Goal: Information Seeking & Learning: Find specific page/section

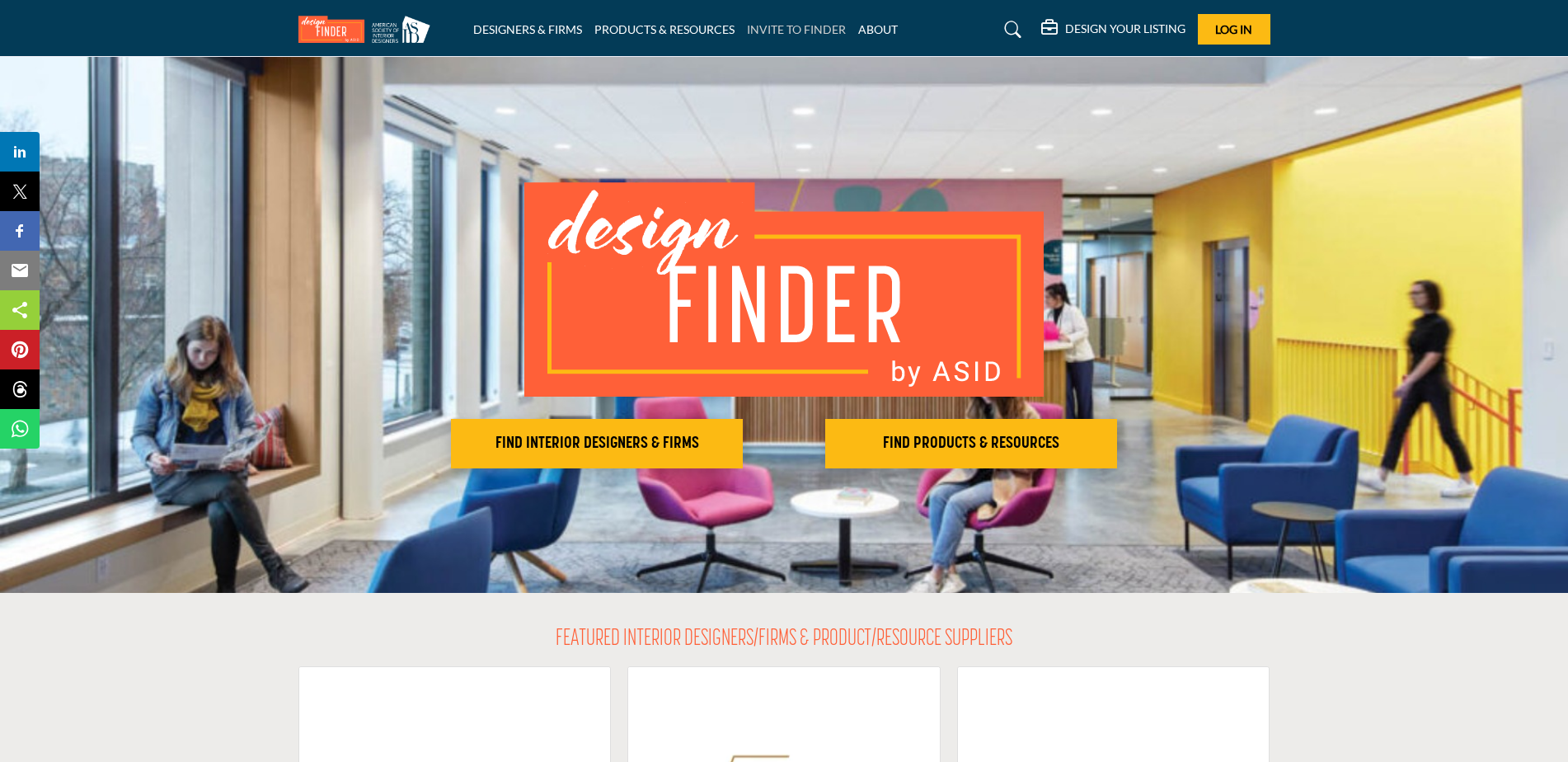
click at [805, 31] on link "INVITE TO FINDER" at bounding box center [796, 29] width 99 height 14
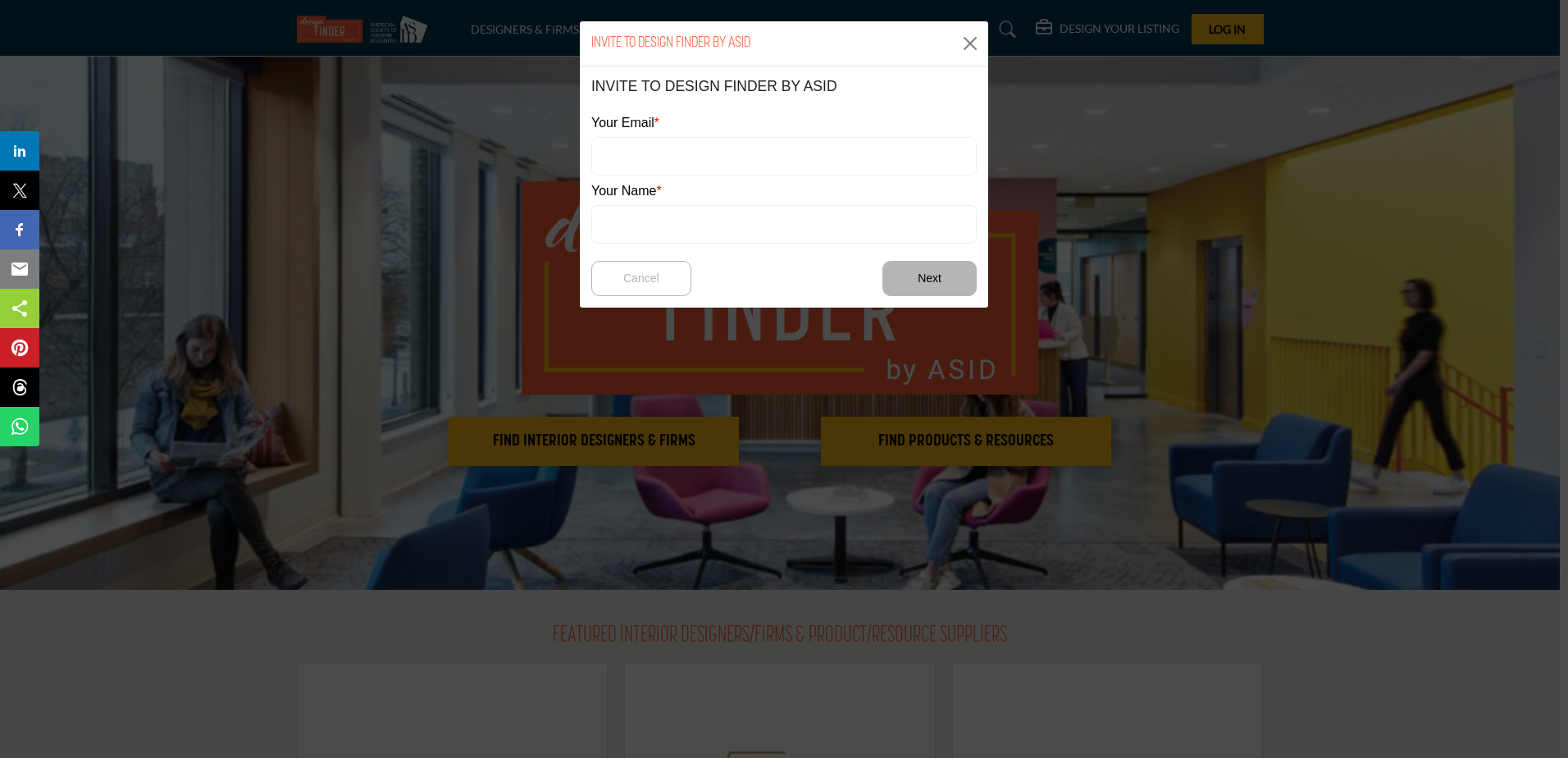
click at [984, 37] on div "INVITE TO DESIGN FINDER BY ASID" at bounding box center [784, 43] width 408 height 45
click at [971, 43] on button "Close" at bounding box center [970, 43] width 24 height 24
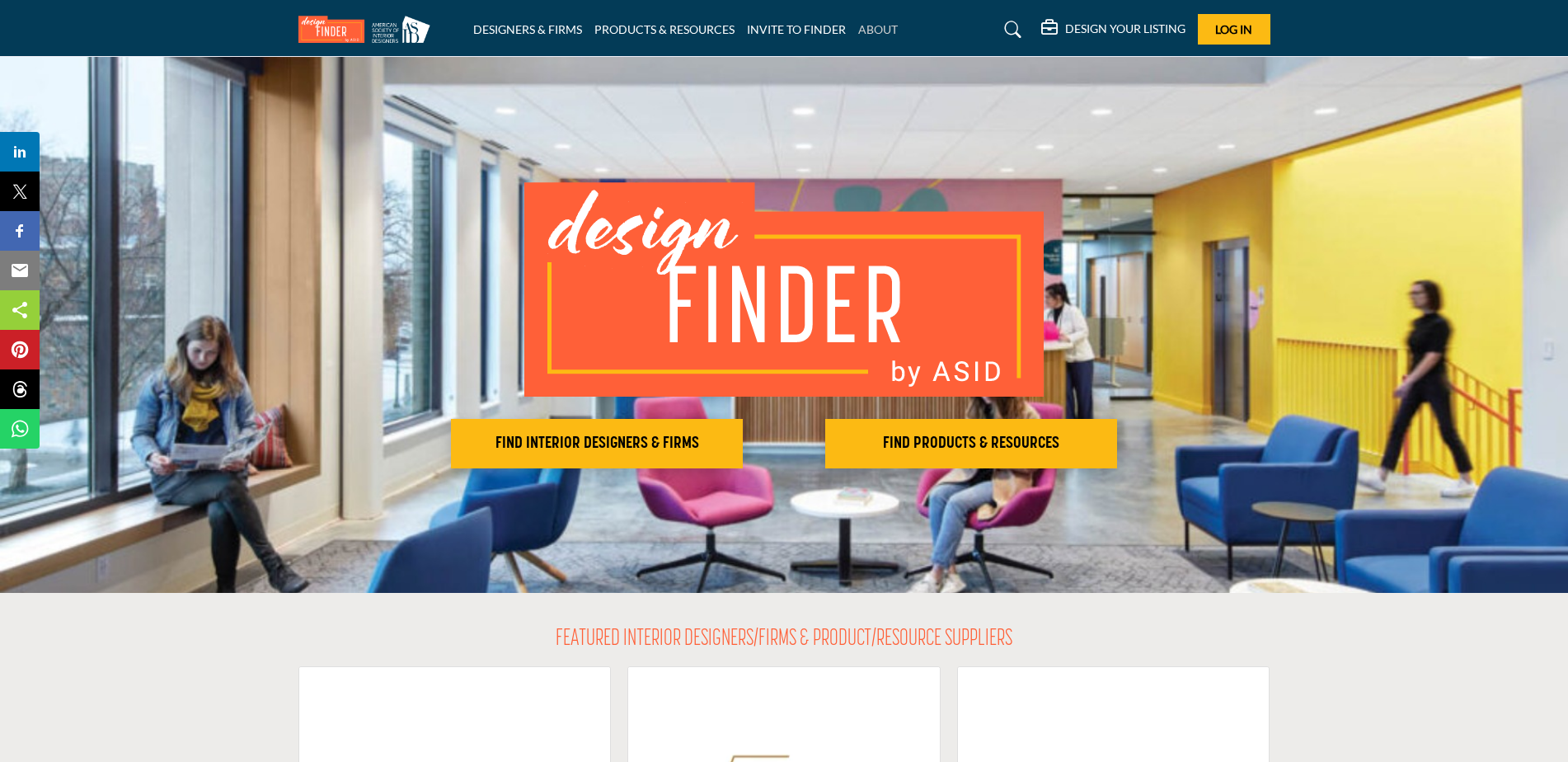
click at [880, 28] on link "ABOUT" at bounding box center [878, 29] width 40 height 14
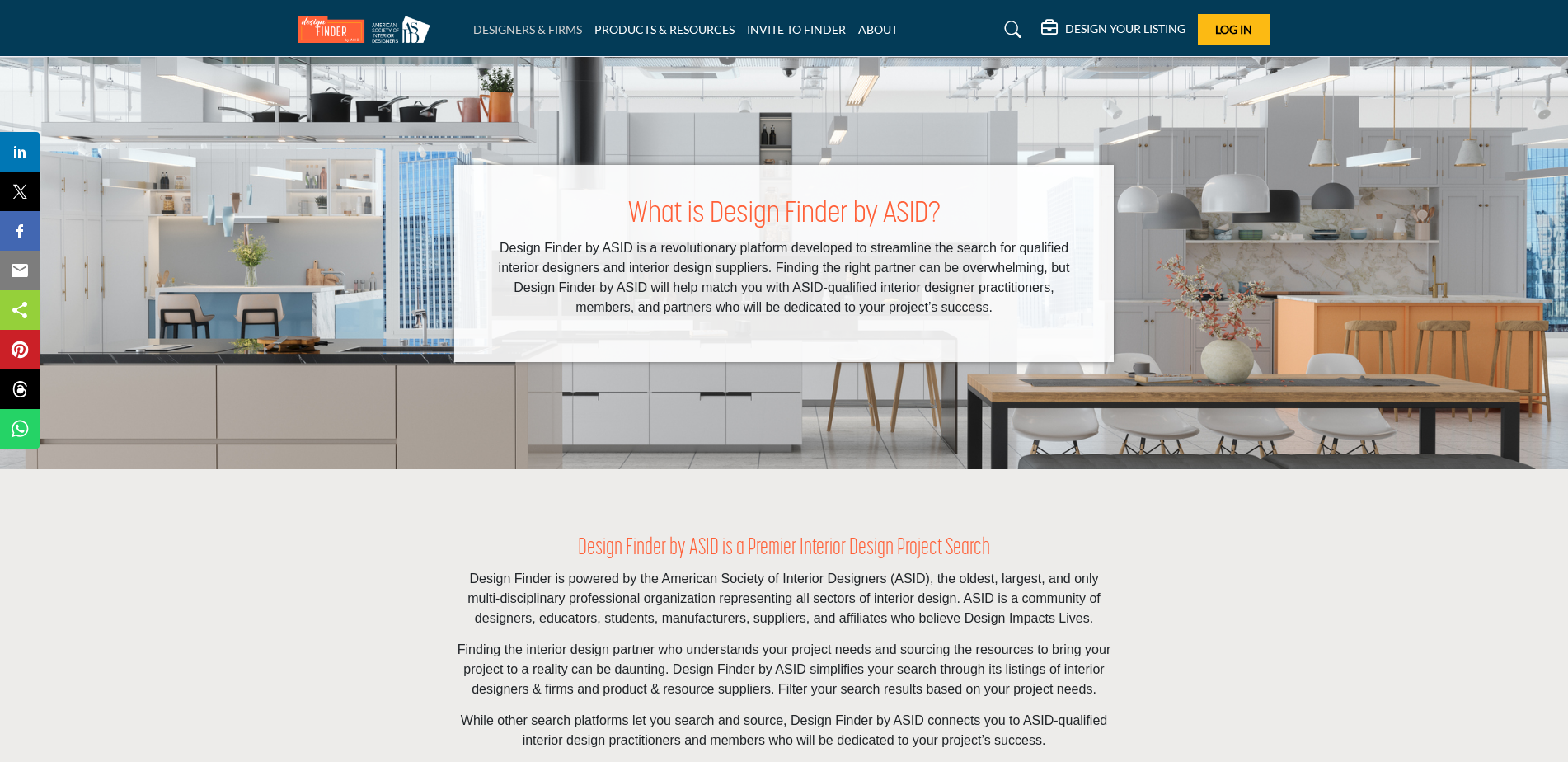
click at [528, 29] on link "DESIGNERS & FIRMS" at bounding box center [527, 29] width 109 height 14
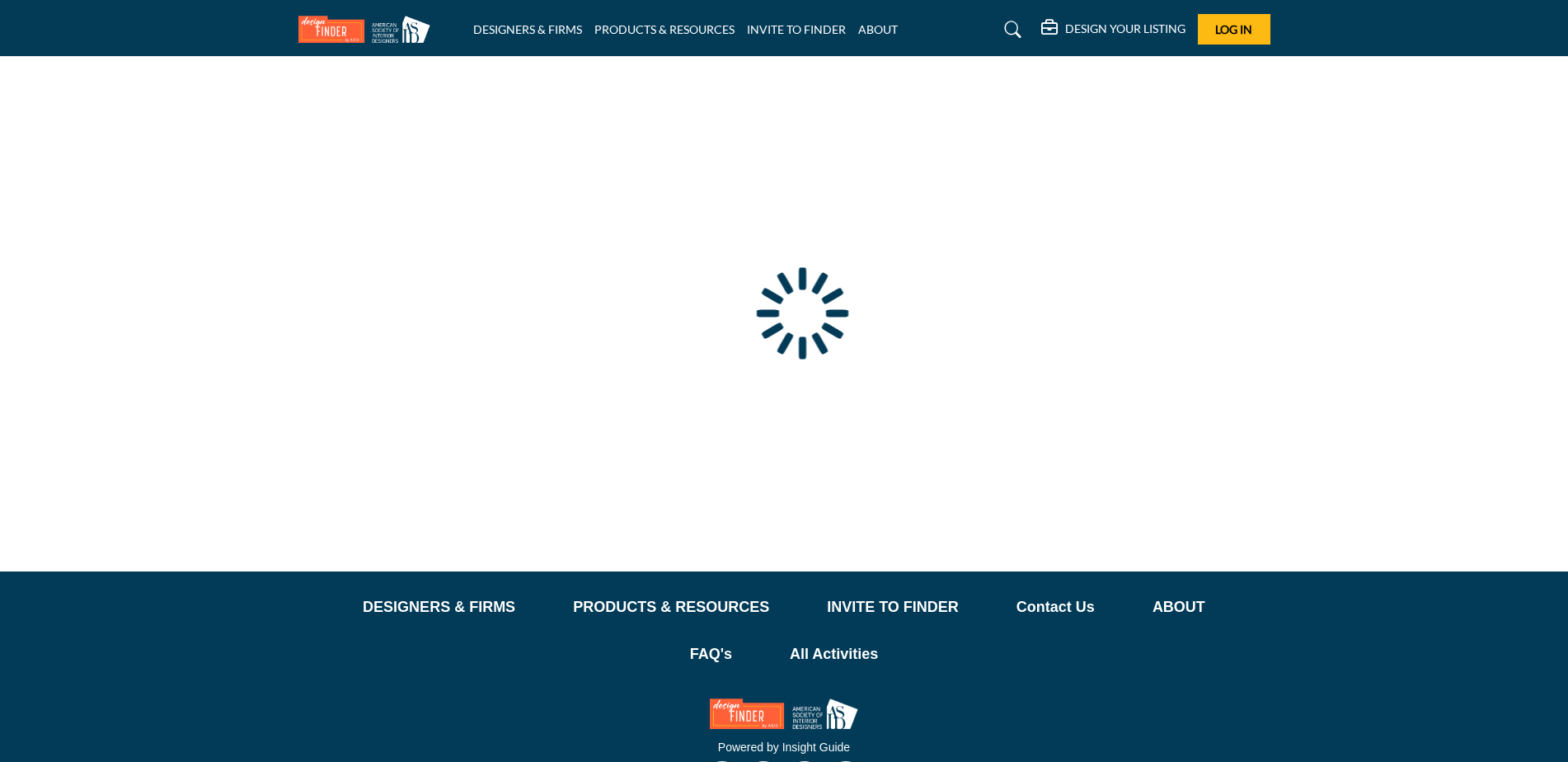
click at [0, 0] on div at bounding box center [0, 0] width 0 height 0
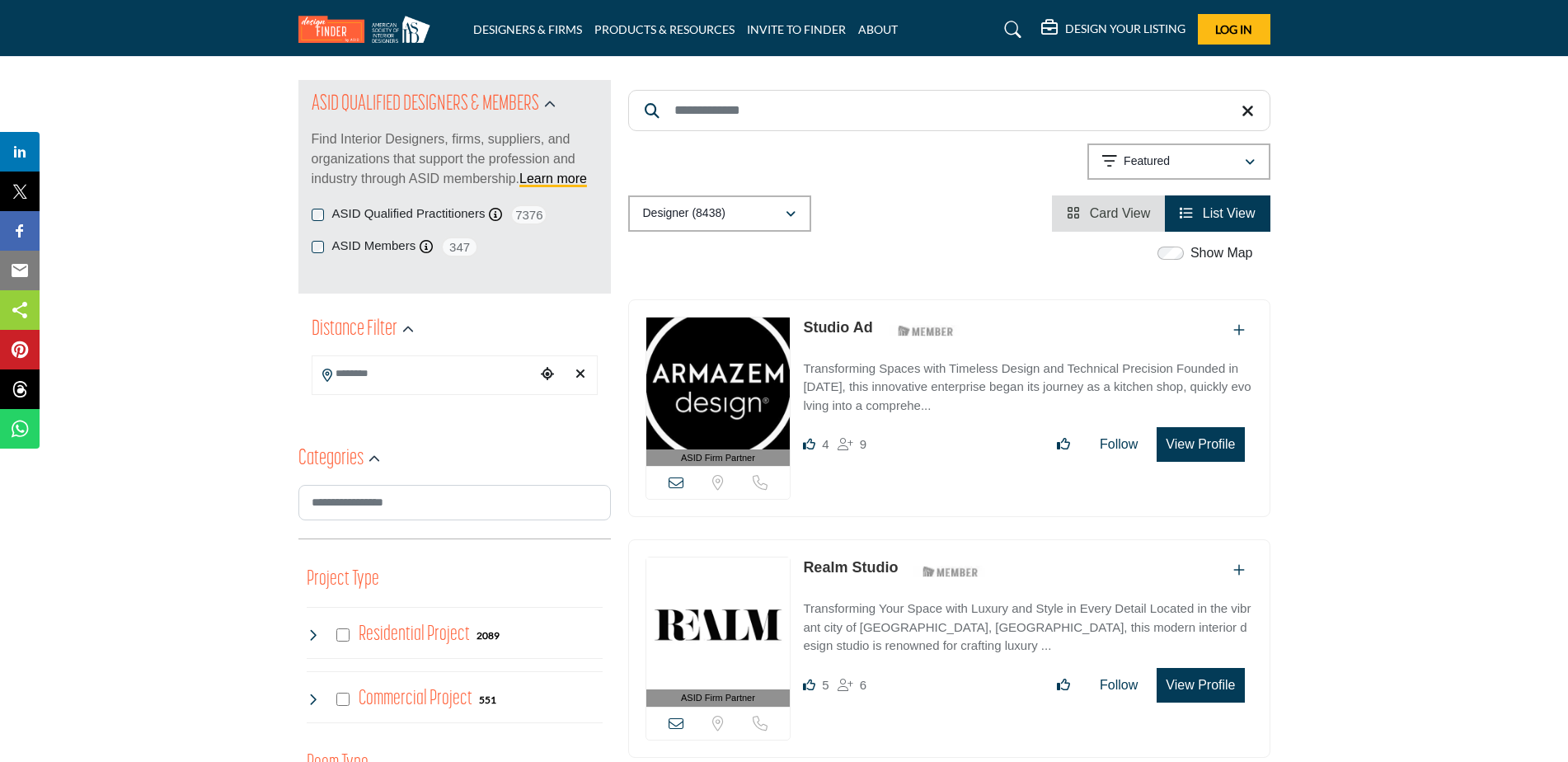
scroll to position [248, 0]
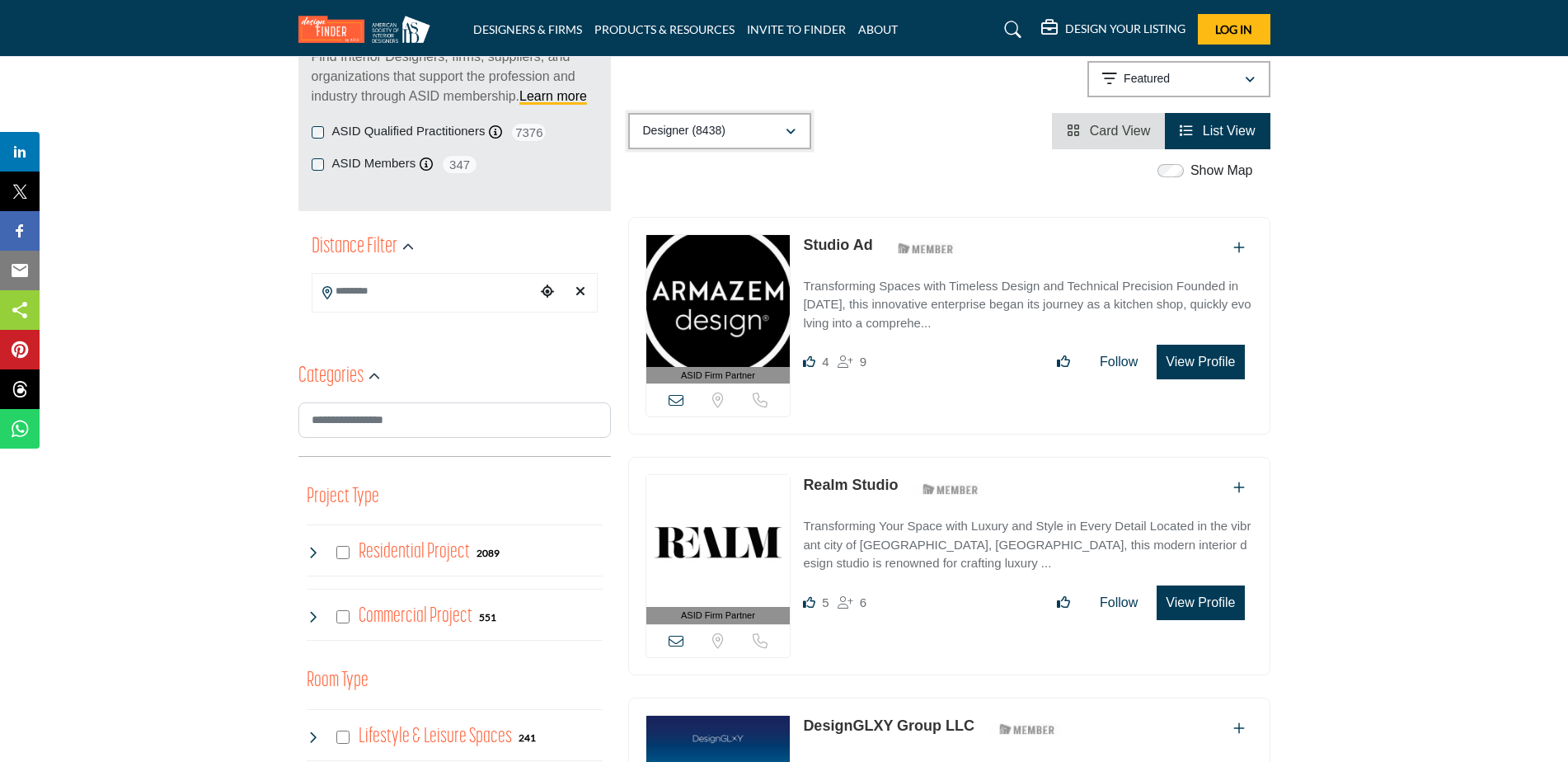
click at [787, 128] on icon "button" at bounding box center [790, 132] width 10 height 12
click at [1106, 130] on span "Card View" at bounding box center [1120, 131] width 61 height 14
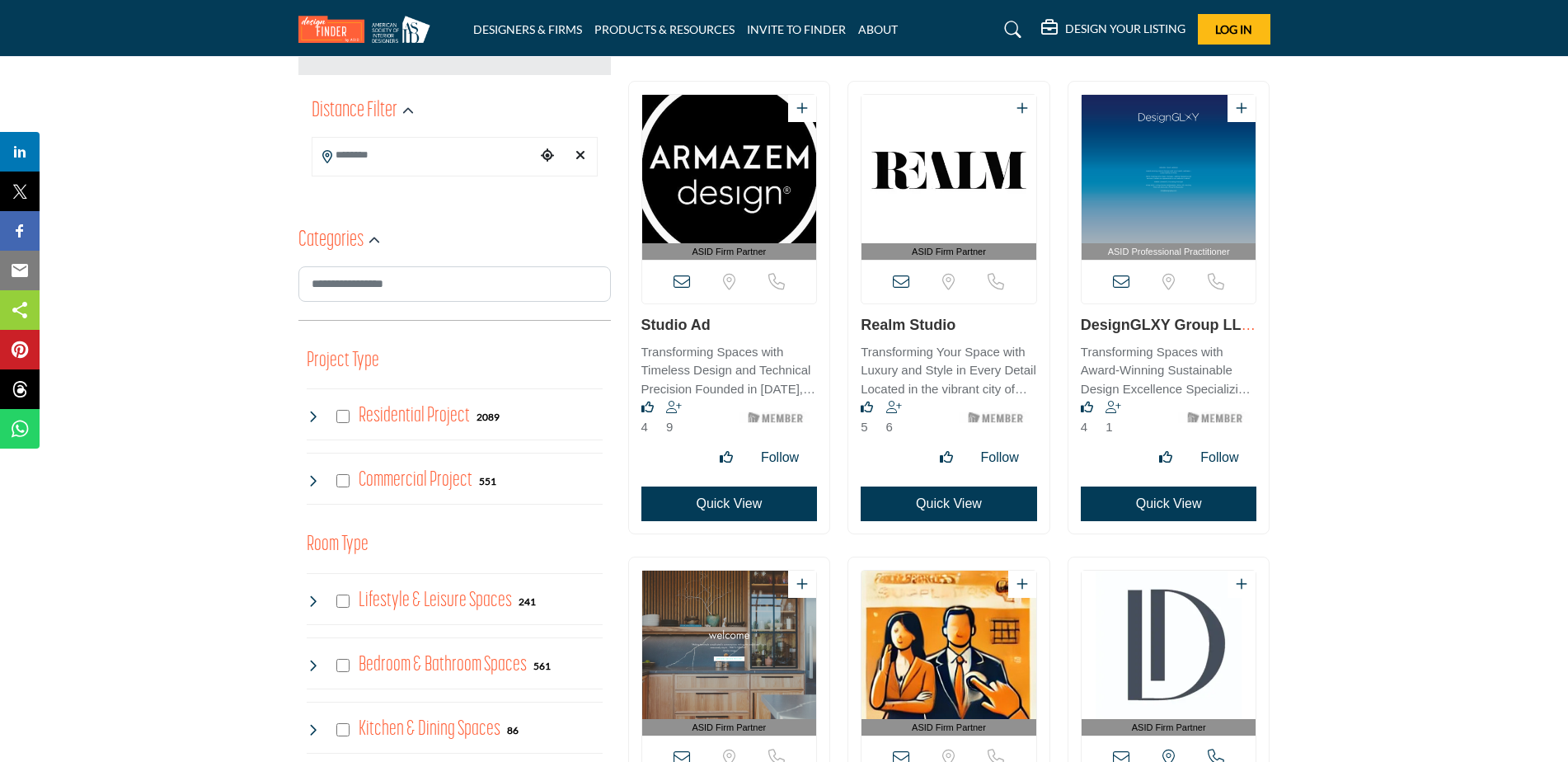
scroll to position [330, 0]
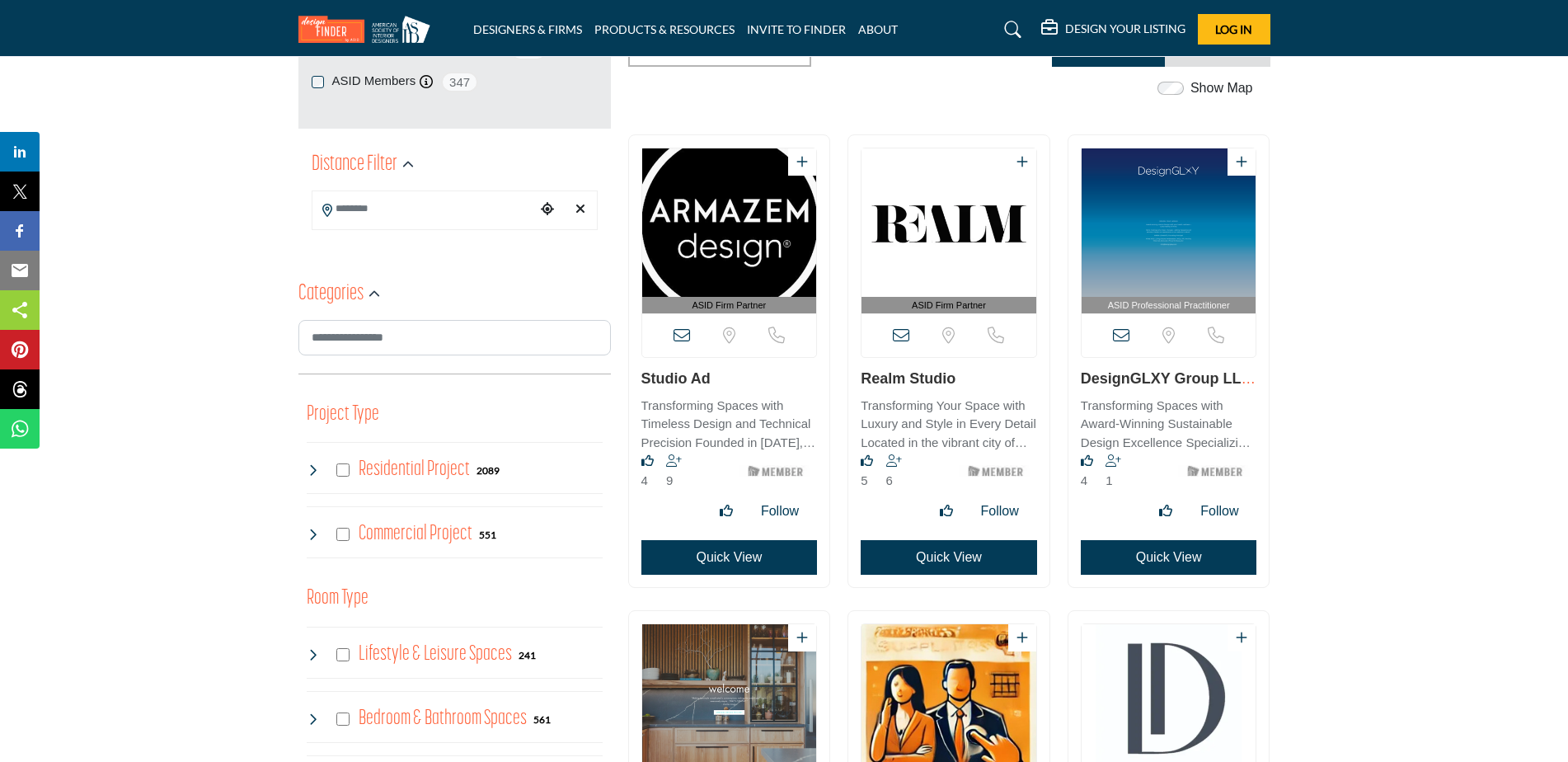
click at [923, 381] on link "Realm Studio" at bounding box center [908, 378] width 95 height 16
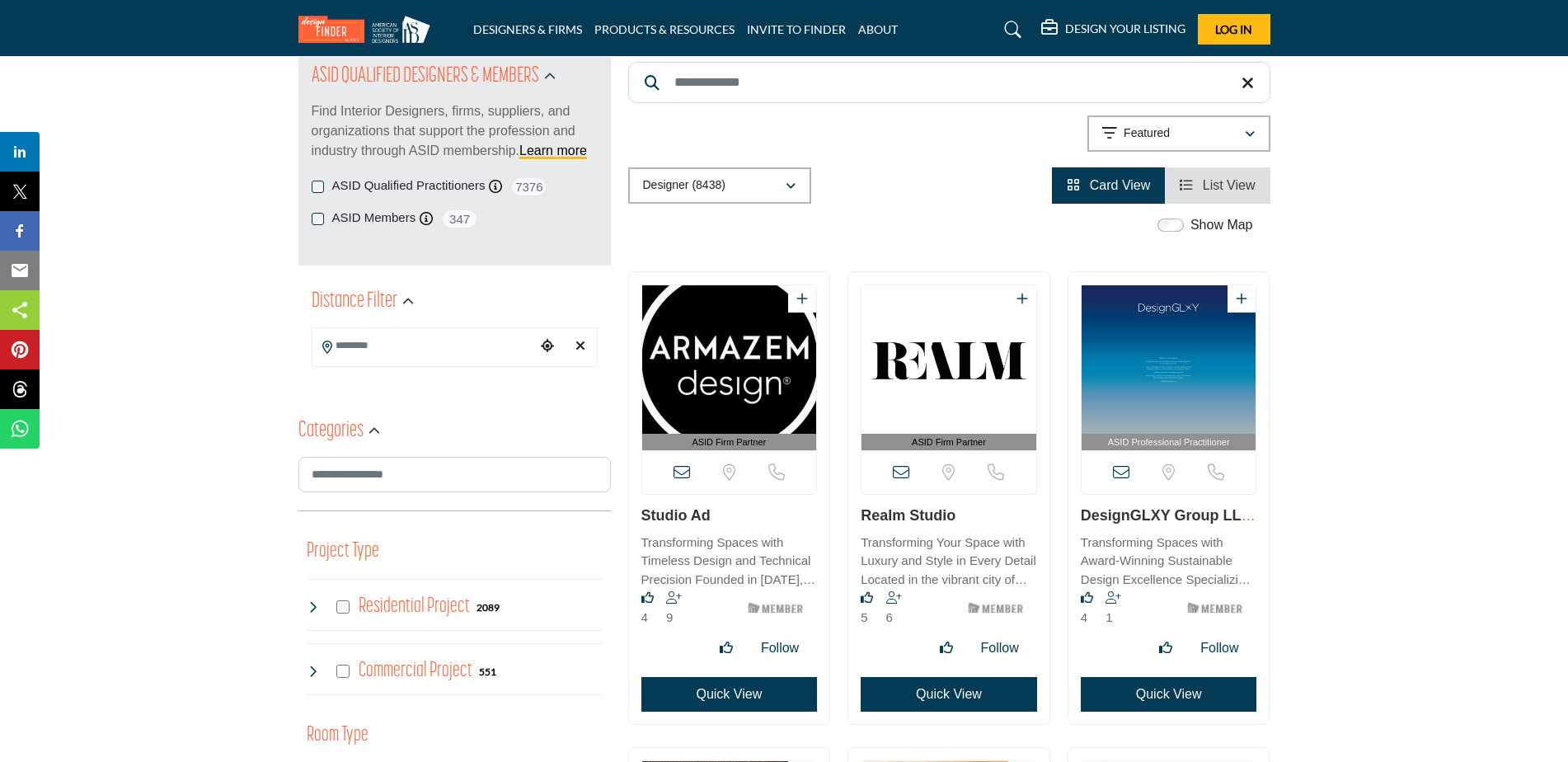
scroll to position [248, 0]
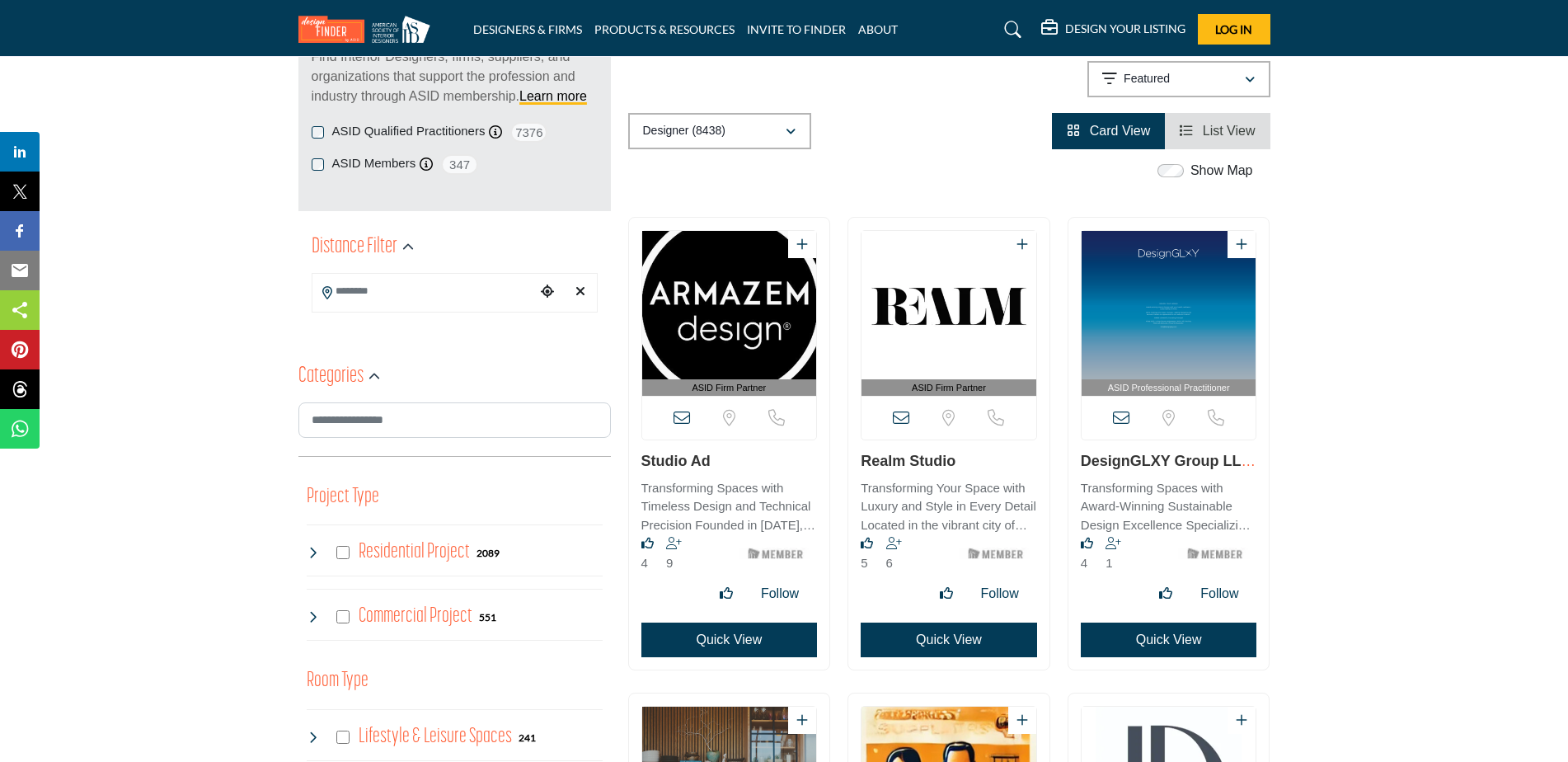
click at [901, 418] on icon at bounding box center [901, 417] width 16 height 16
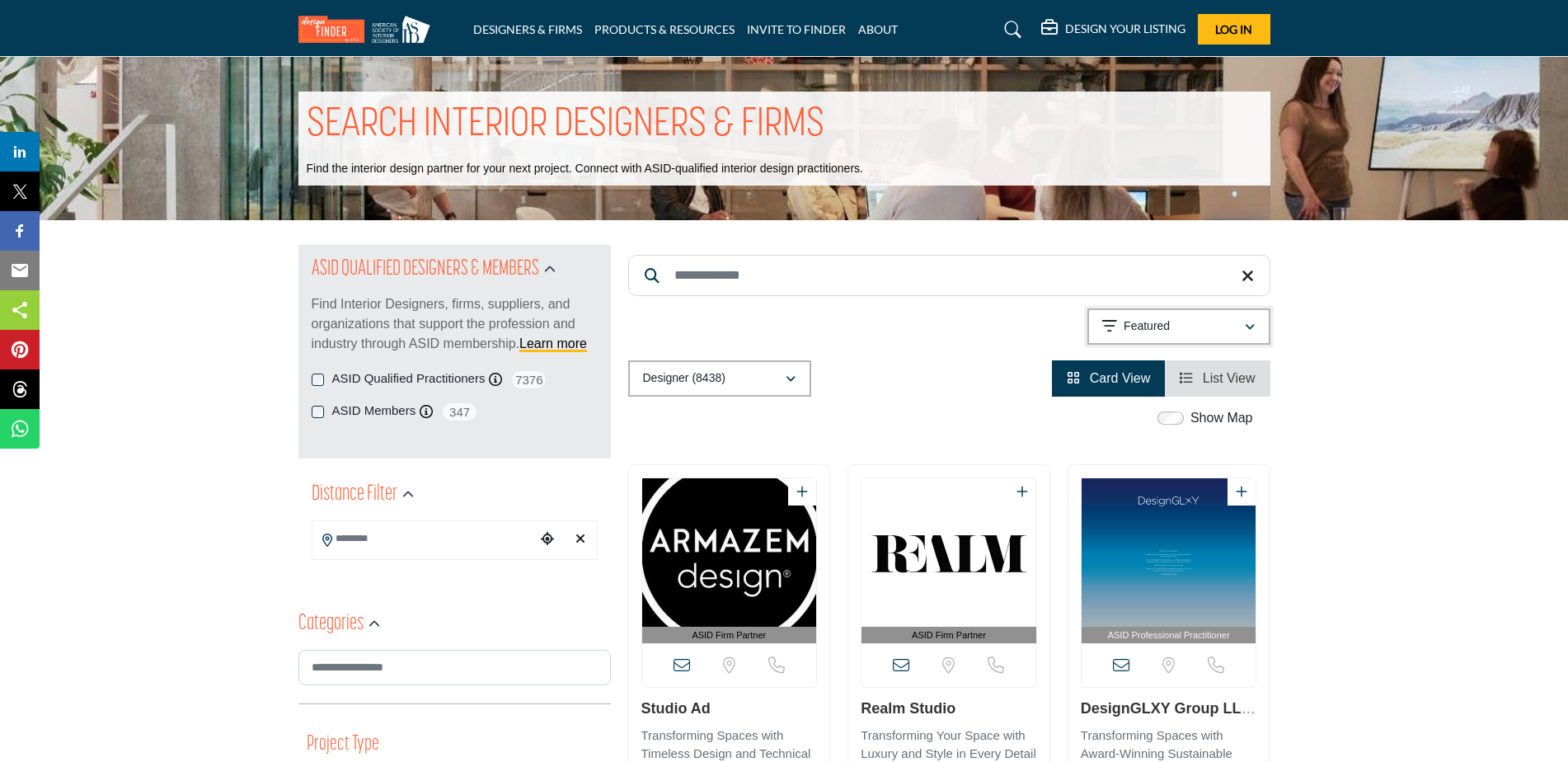
click at [1226, 318] on div "Featured" at bounding box center [1172, 326] width 142 height 20
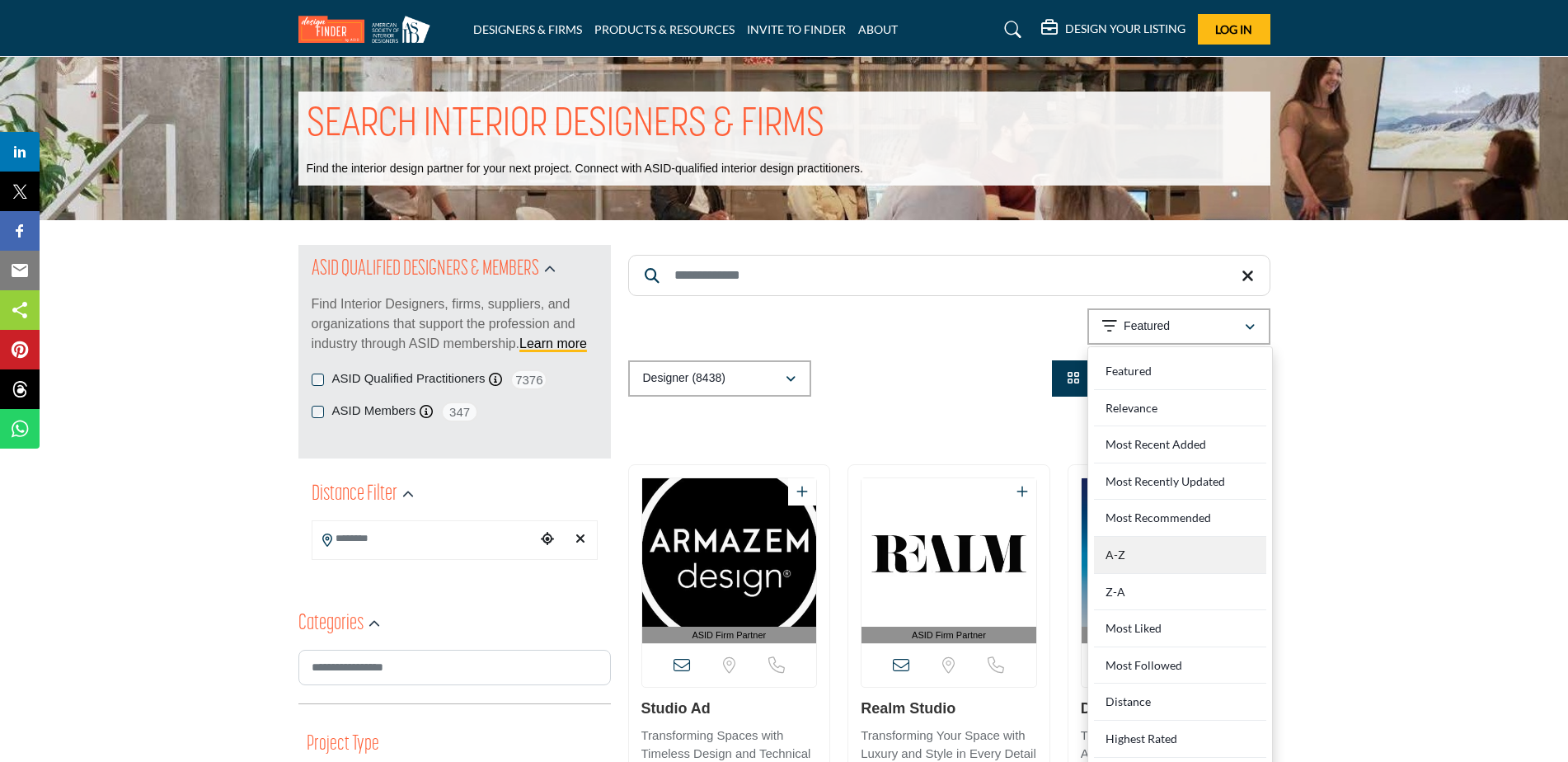
click at [1175, 551] on div "A-Z" at bounding box center [1180, 556] width 172 height 37
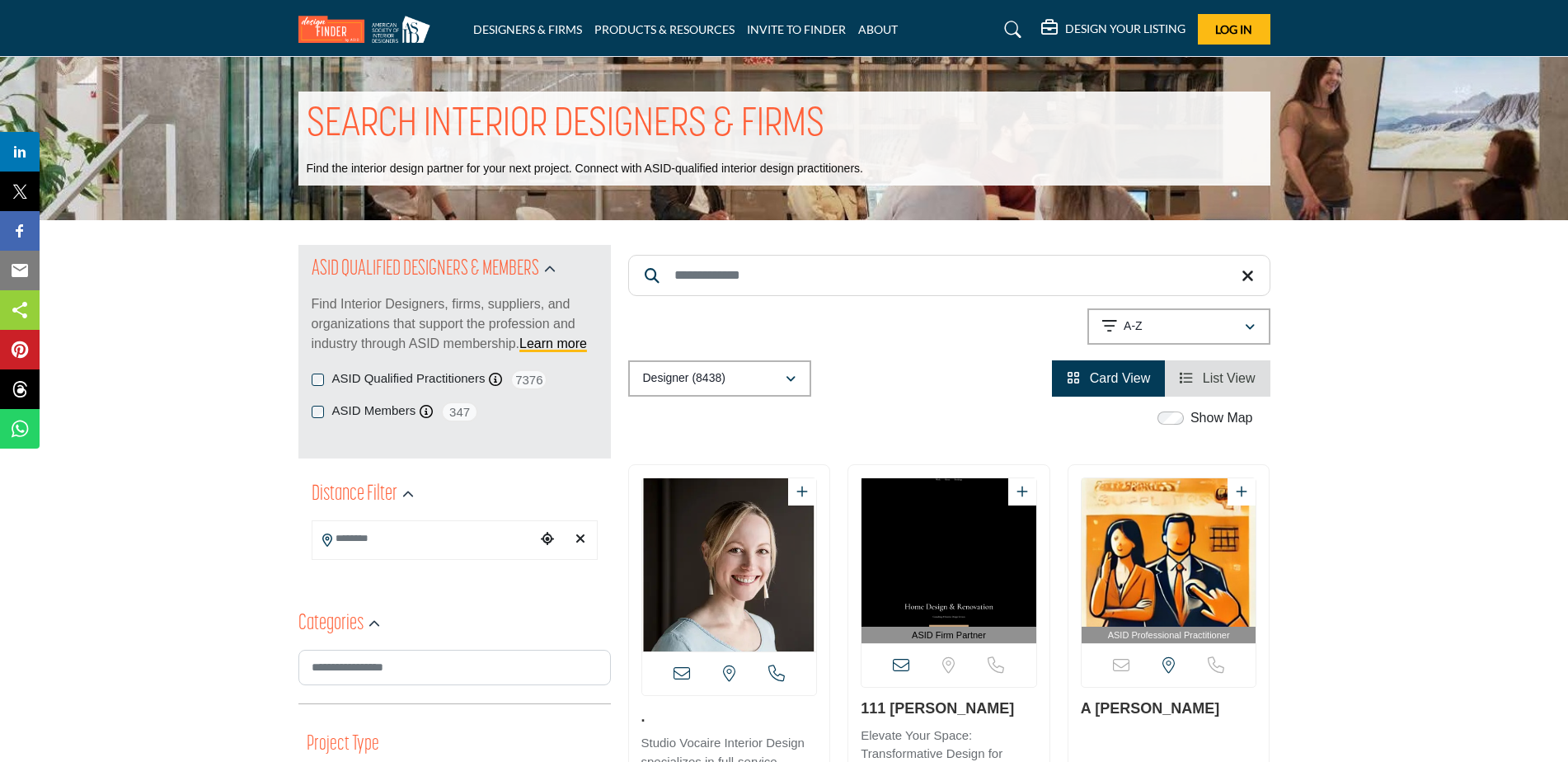
click at [1237, 376] on span "List View" at bounding box center [1229, 378] width 53 height 14
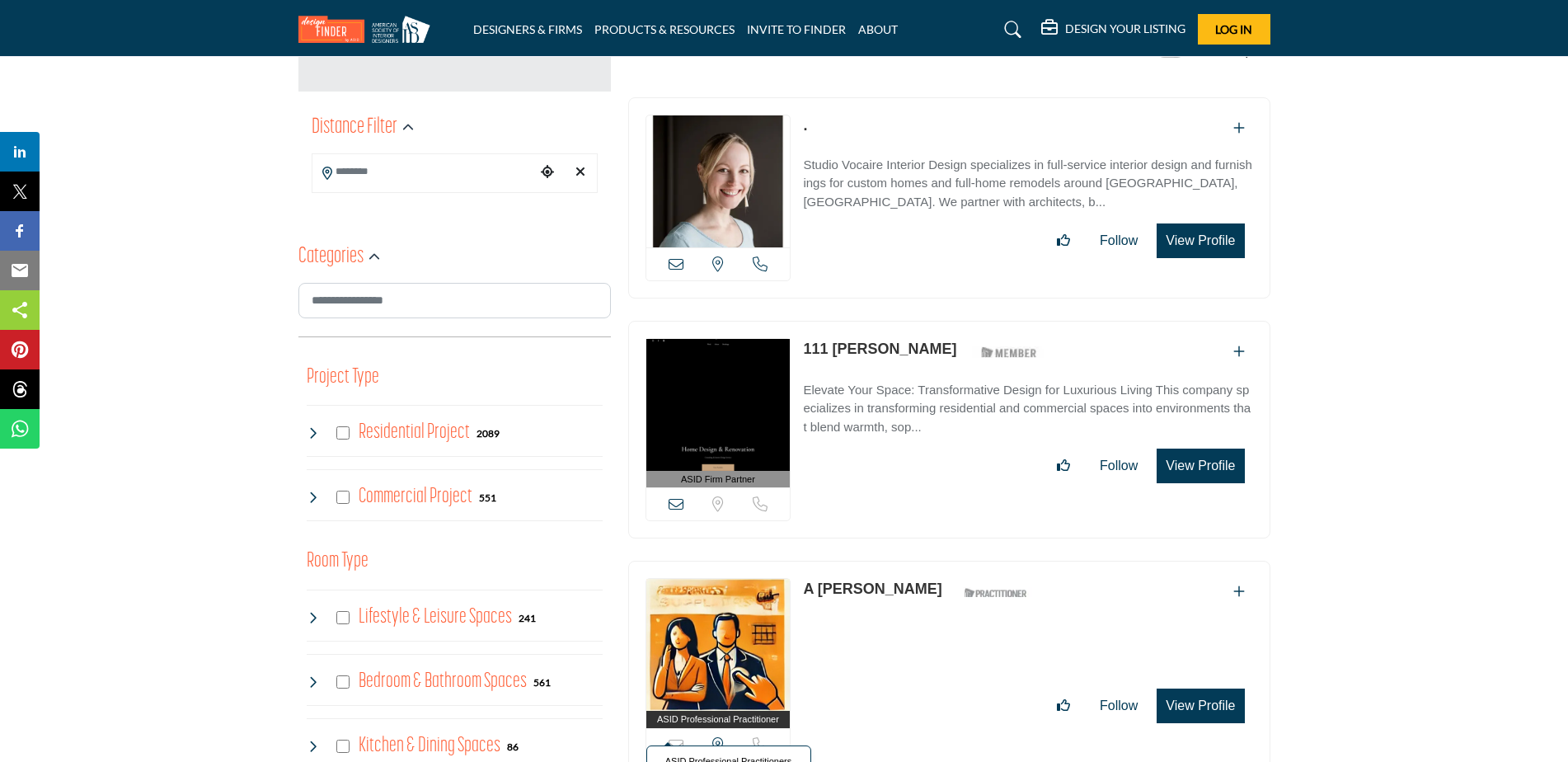
scroll to position [82, 0]
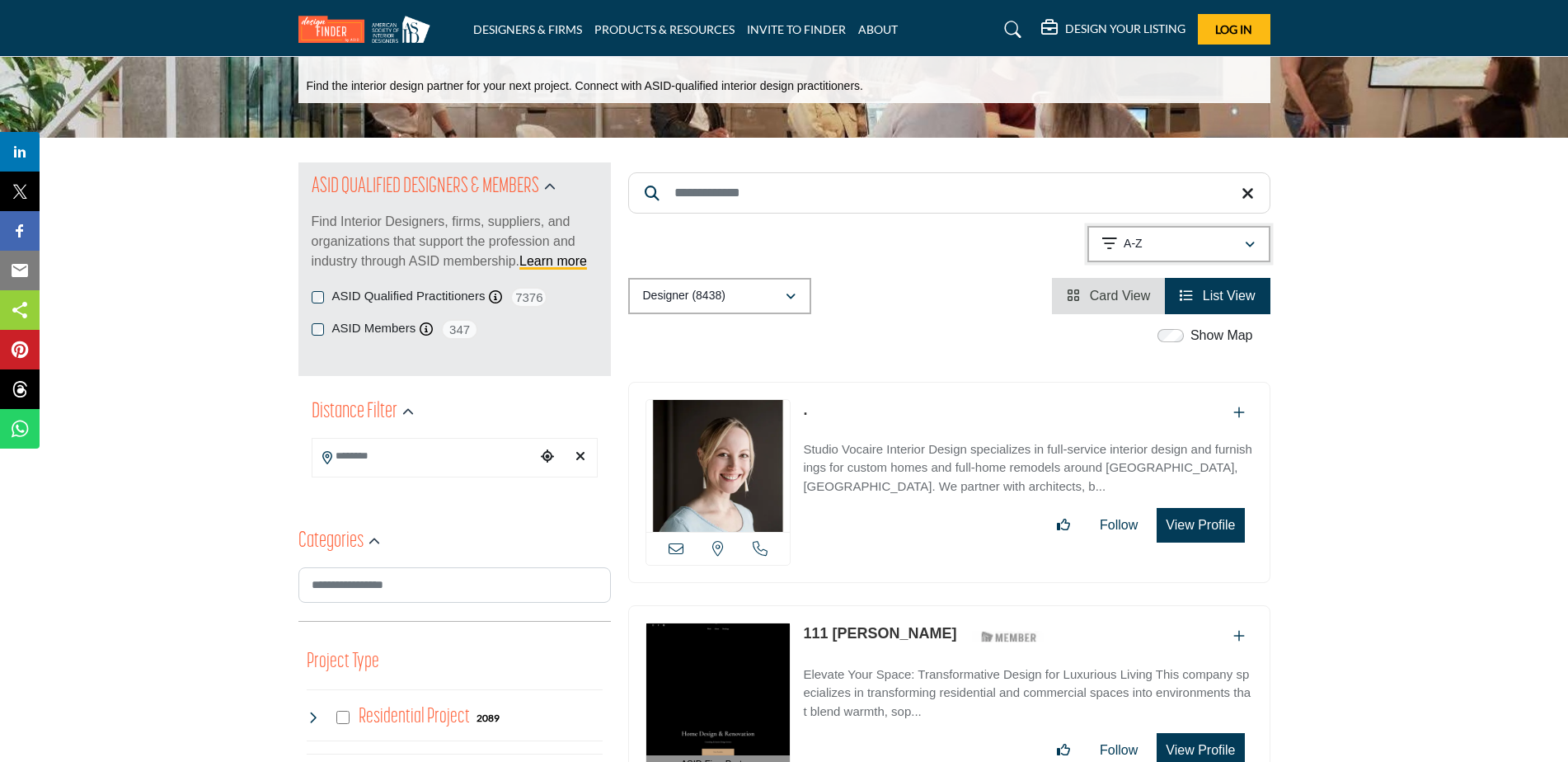
click at [1237, 251] on div "A-Z" at bounding box center [1172, 244] width 142 height 20
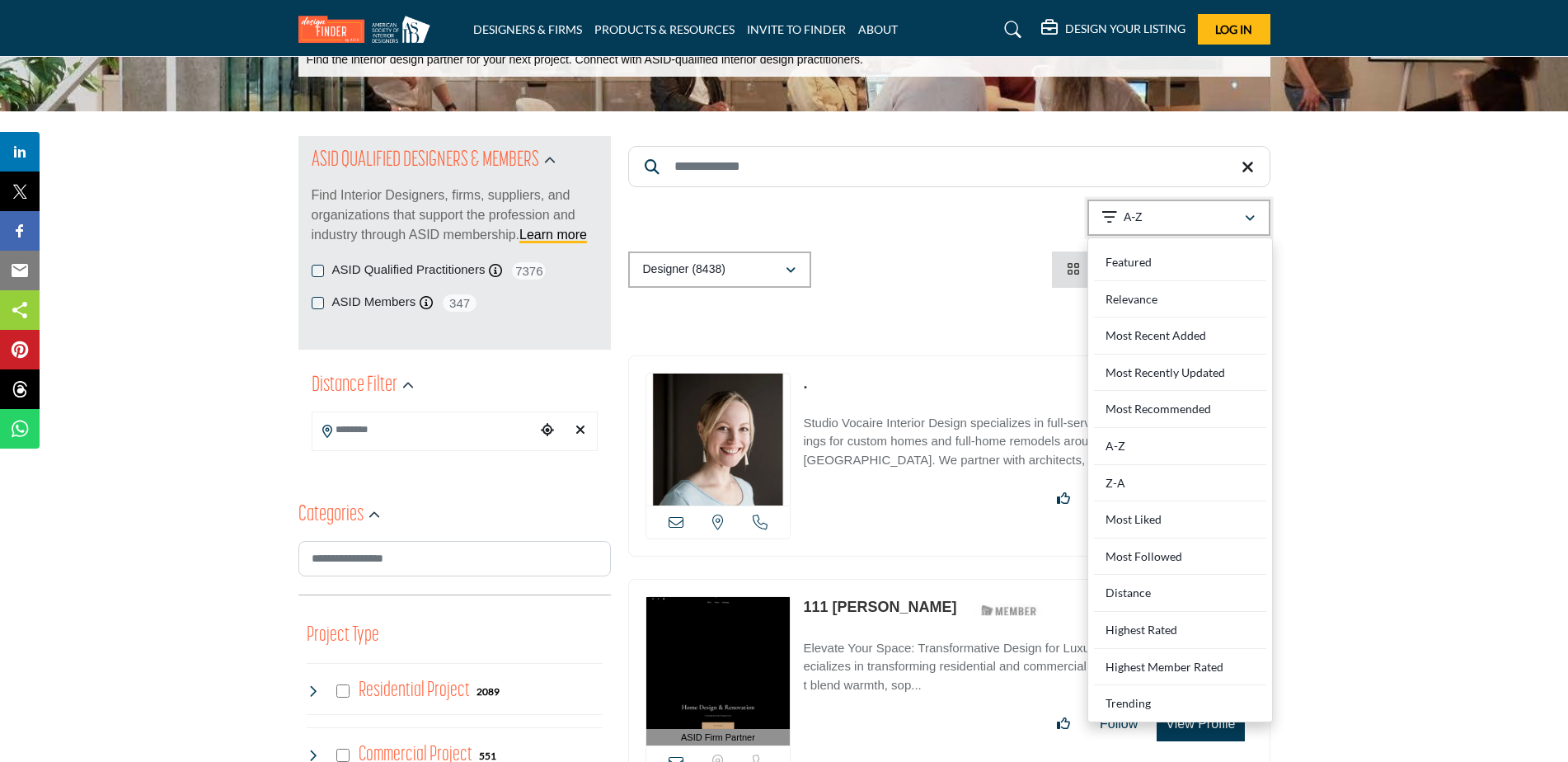
scroll to position [0, 0]
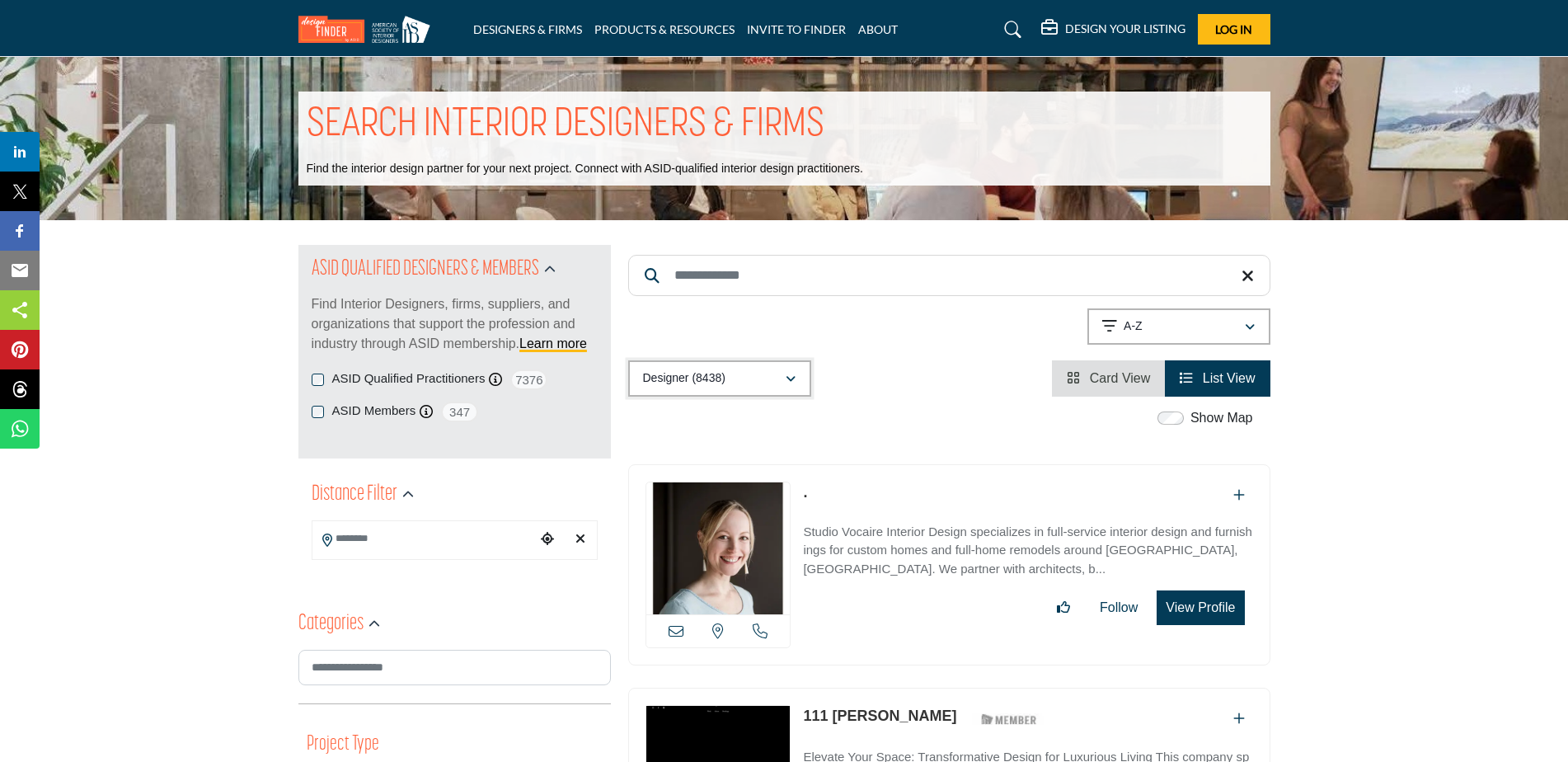
click at [775, 378] on div "Designer (8438)" at bounding box center [713, 378] width 142 height 20
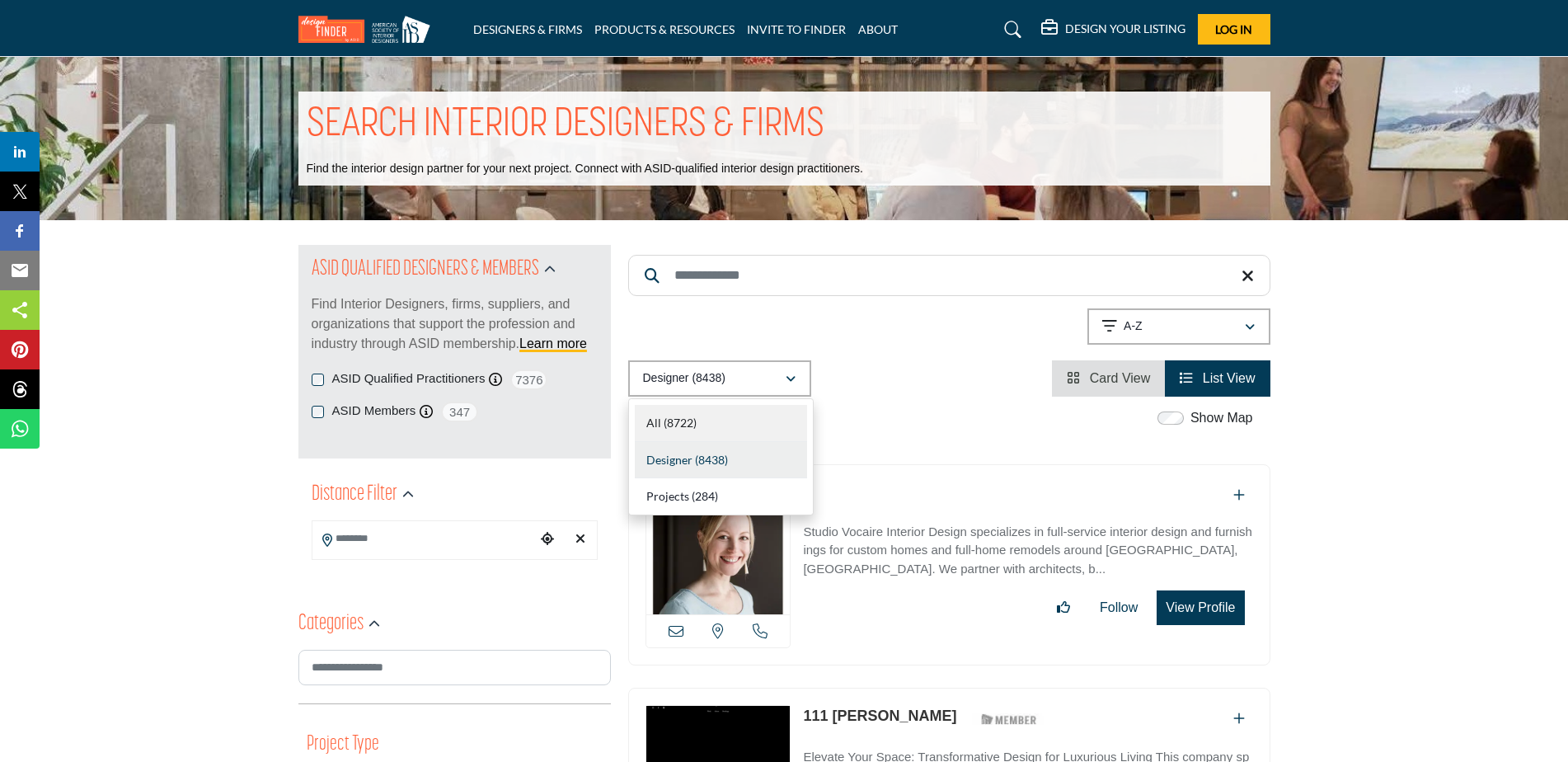
click at [709, 423] on div "All (8722)" at bounding box center [720, 423] width 172 height 37
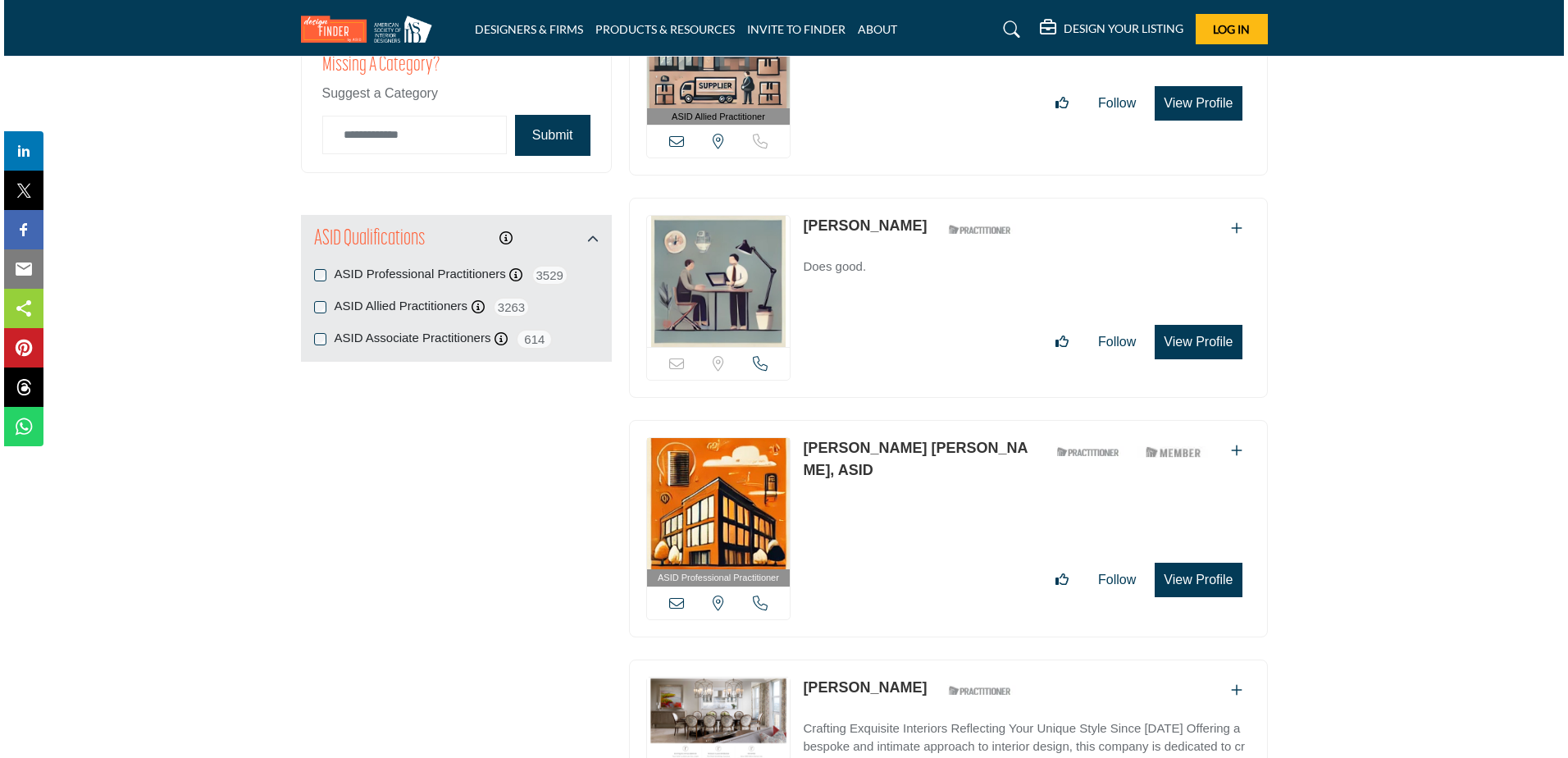
scroll to position [1723, 0]
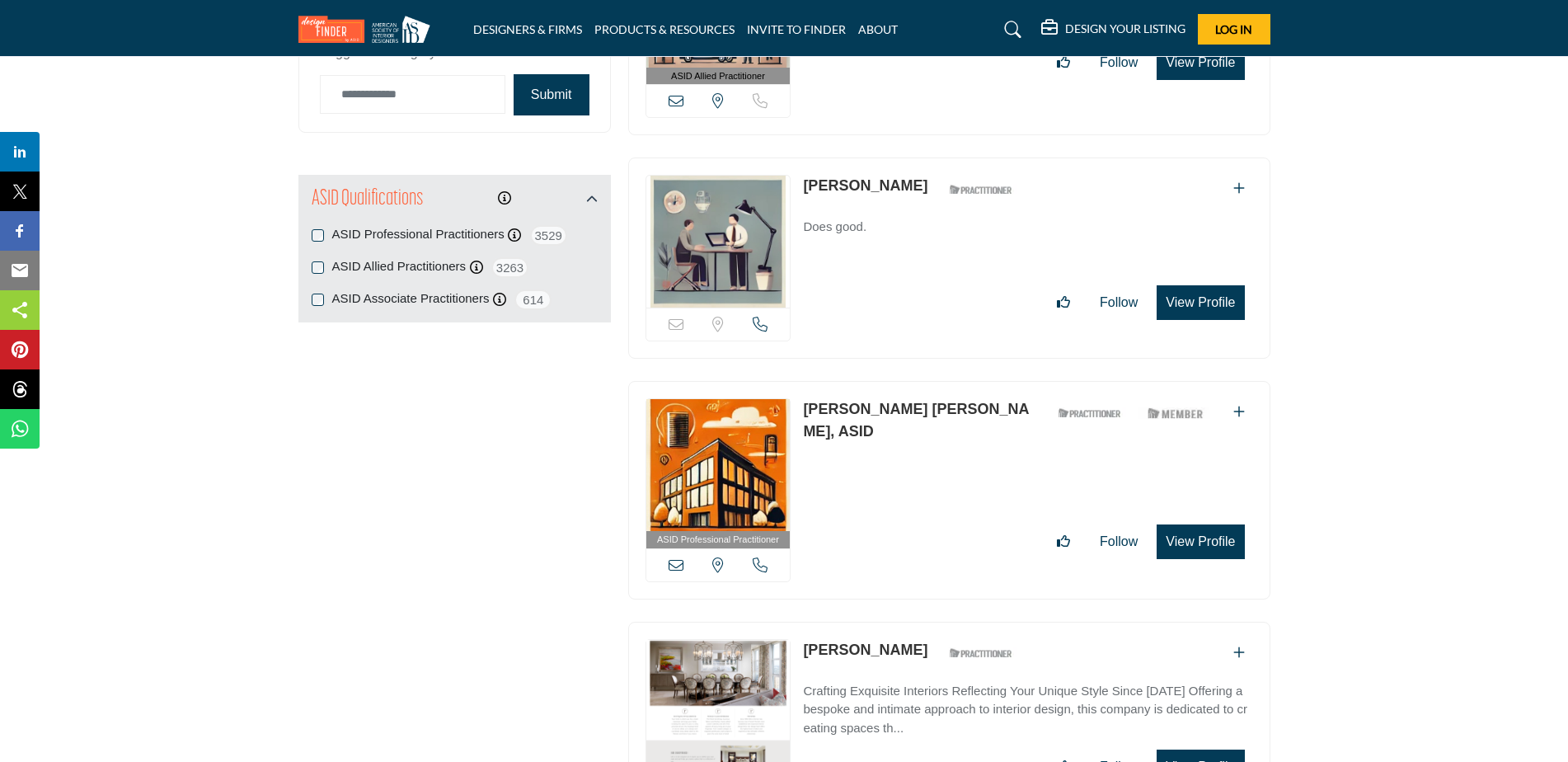
click at [1203, 306] on button "View Profile" at bounding box center [1200, 302] width 87 height 35
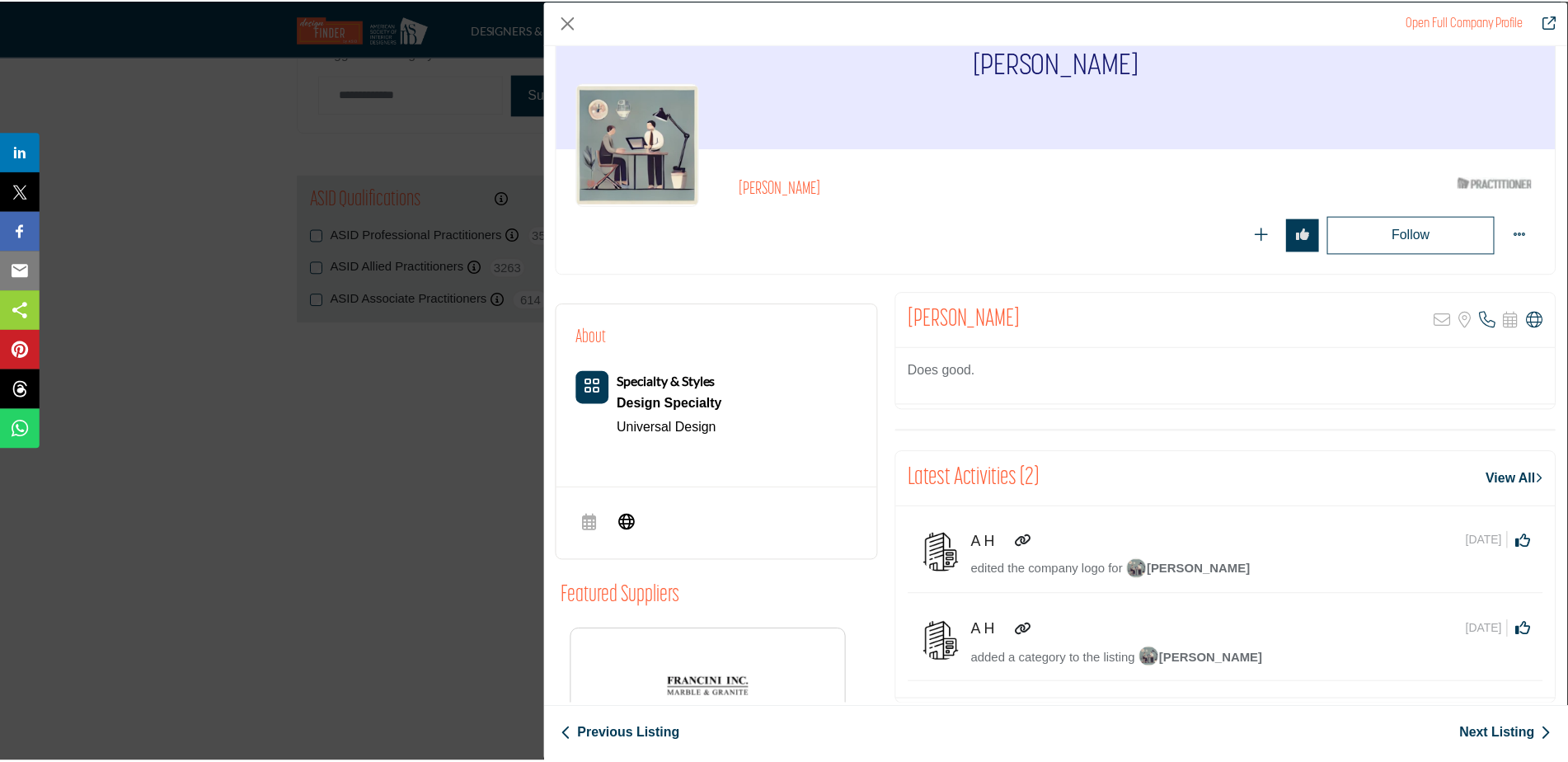
scroll to position [0, 0]
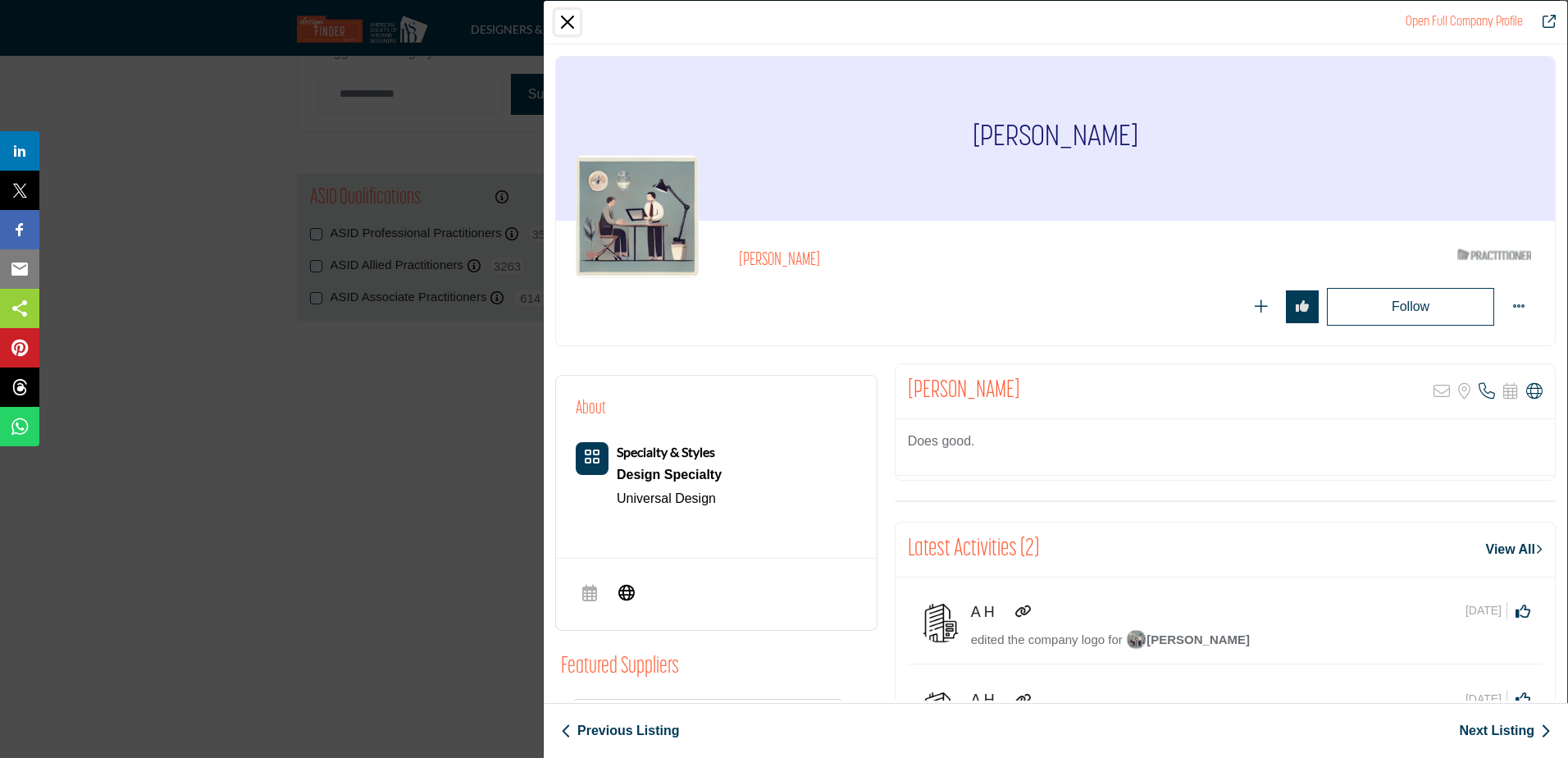
click at [562, 19] on button "Close" at bounding box center [567, 22] width 24 height 24
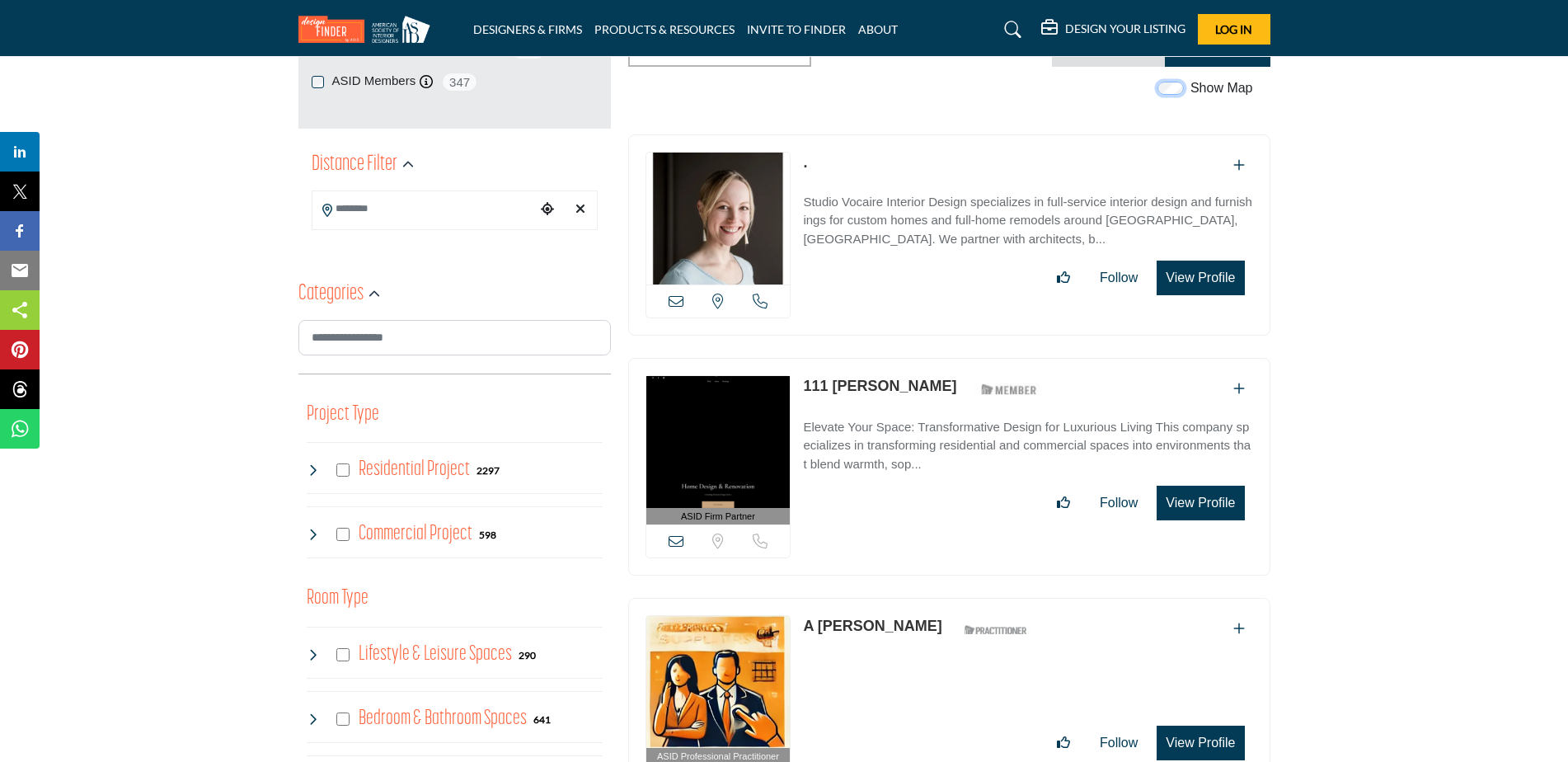
scroll to position [82, 0]
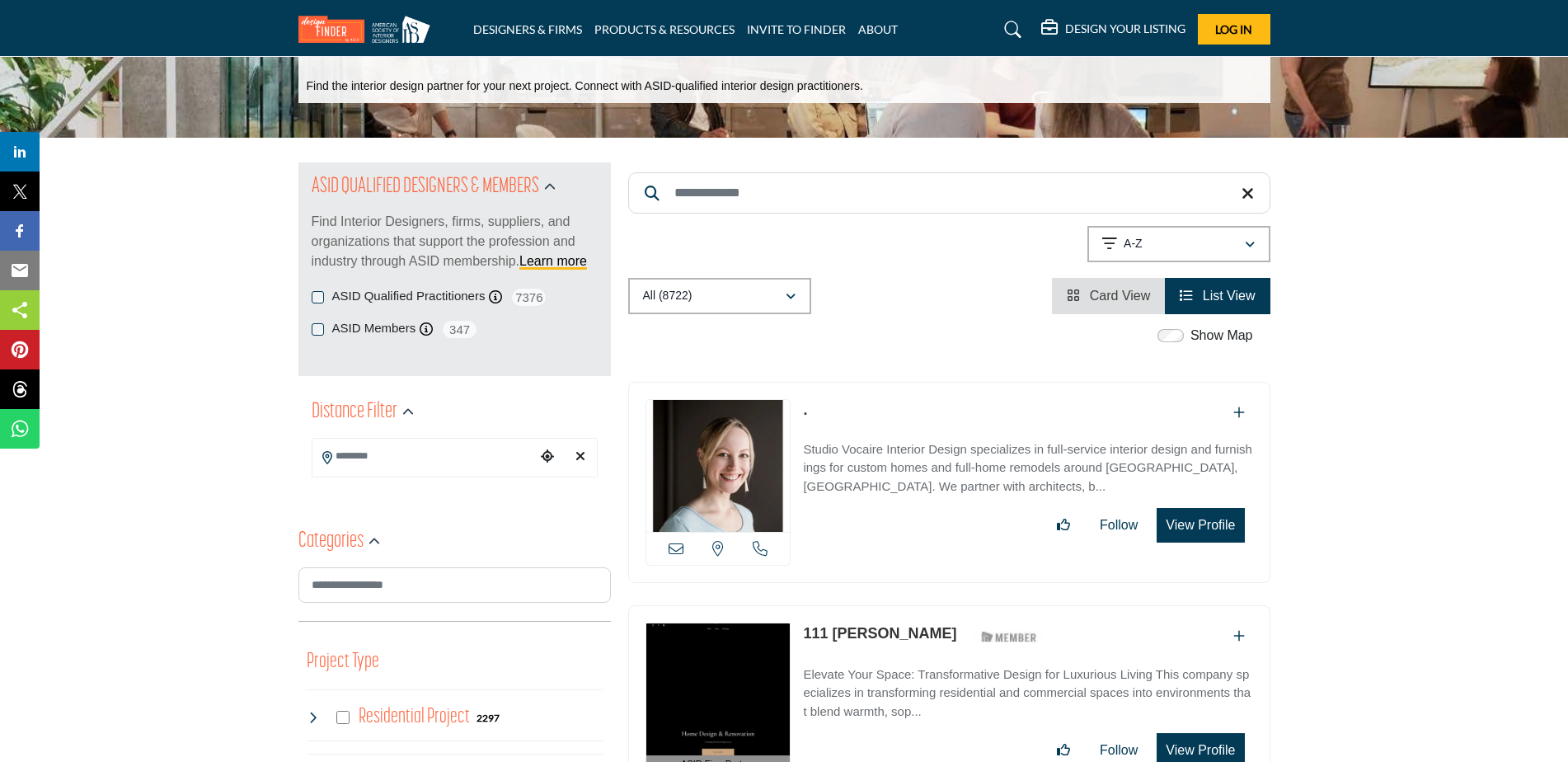
click at [1170, 330] on div "Show Map" at bounding box center [1207, 335] width 92 height 20
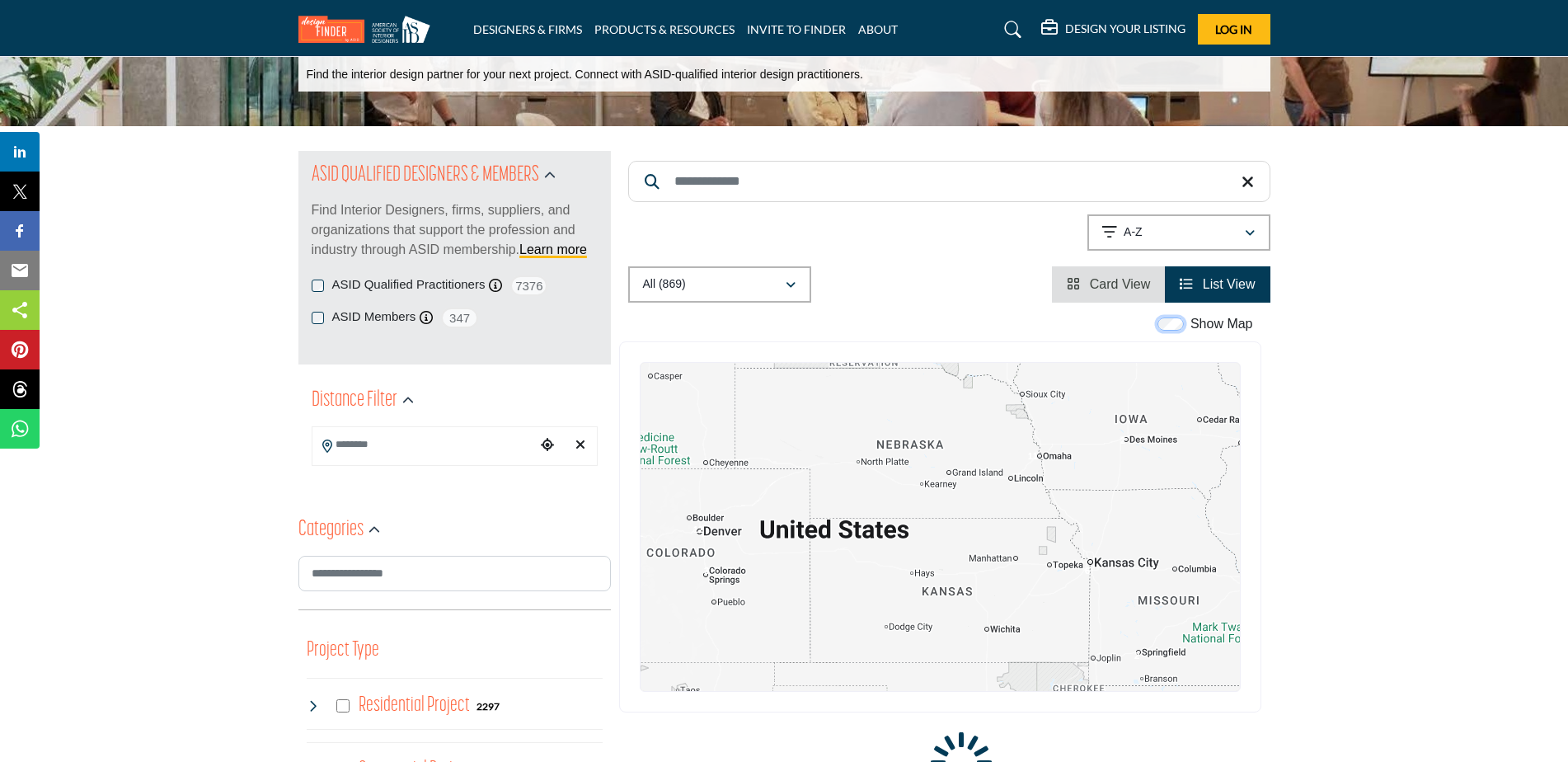
scroll to position [248, 0]
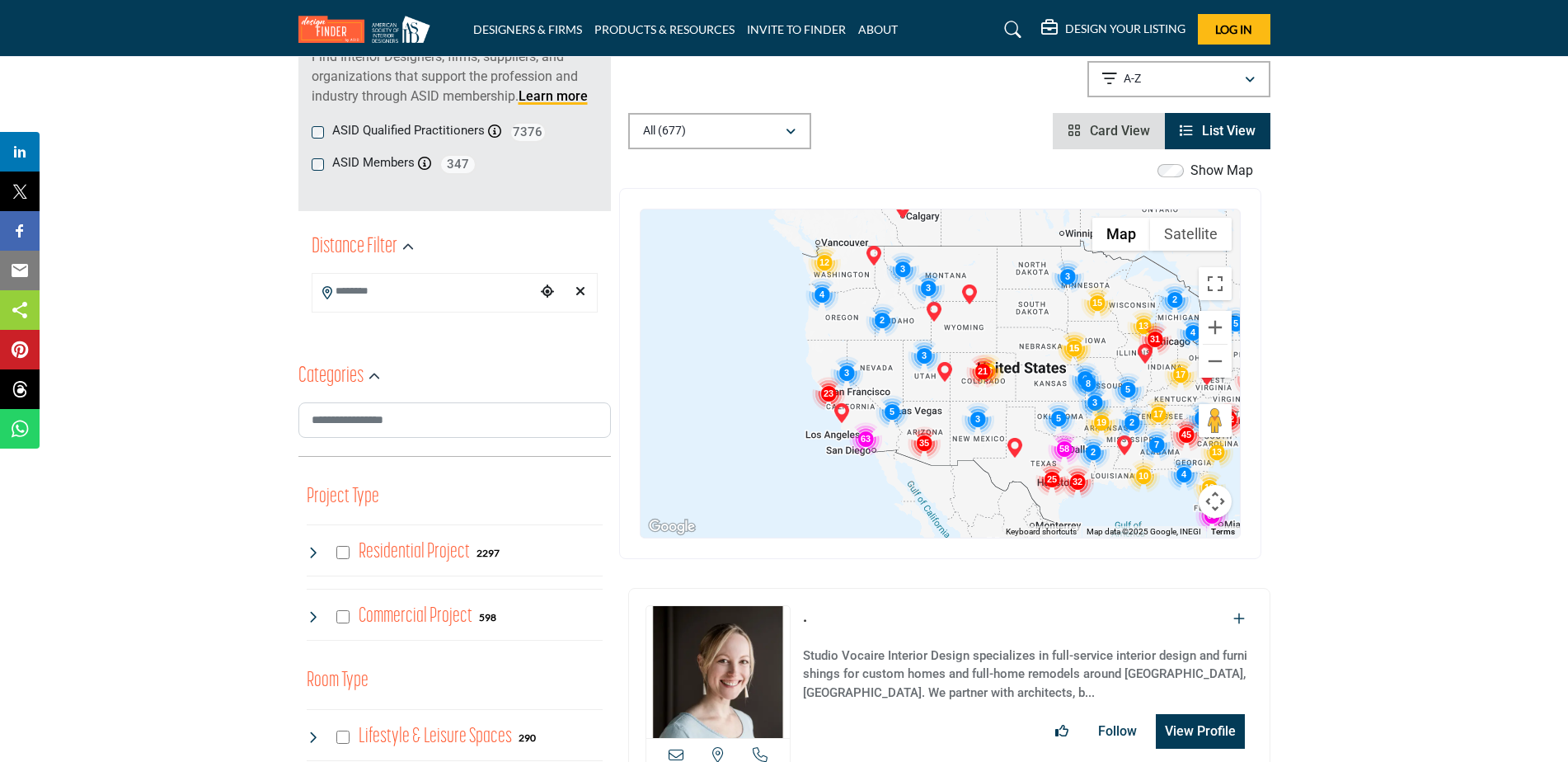
click at [865, 438] on img "Cluster of 63 locations (62 HQ, 1 Branches)\aClick to view companies" at bounding box center [865, 439] width 33 height 33
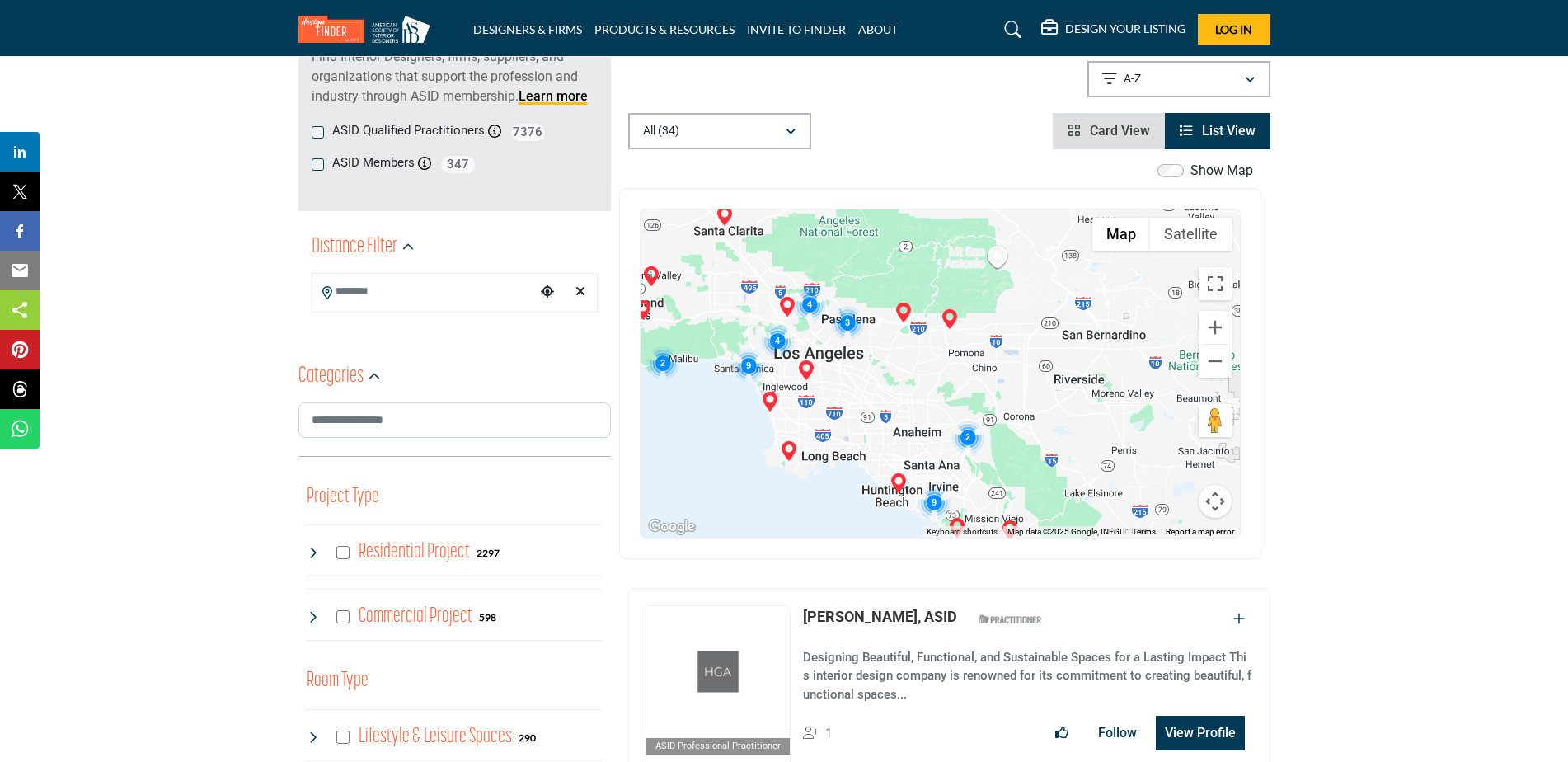
drag, startPoint x: 1024, startPoint y: 427, endPoint x: 1025, endPoint y: 373, distance: 54.0
click at [1025, 373] on div "To navigate, press the arrow keys." at bounding box center [940, 373] width 600 height 328
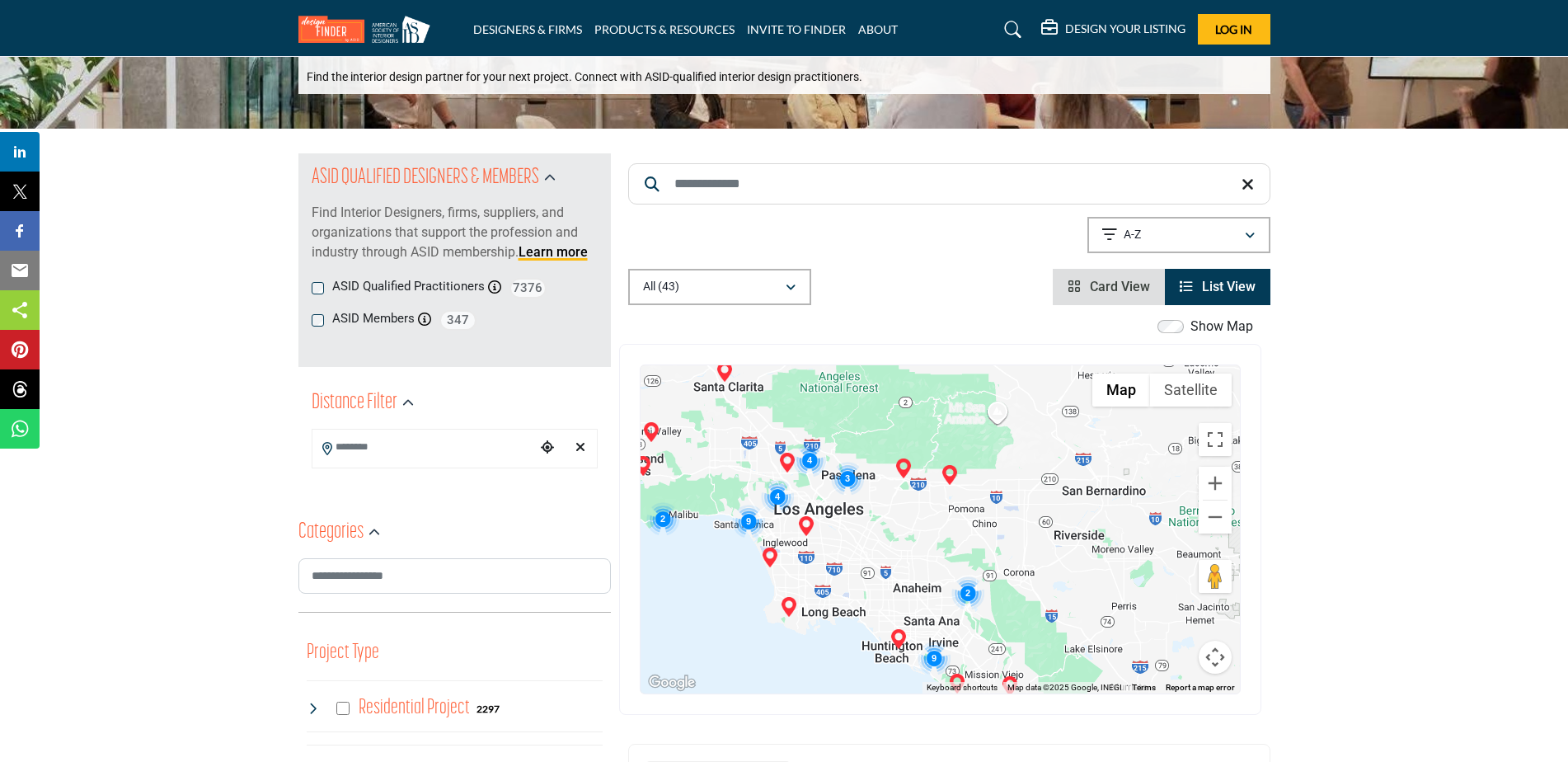
scroll to position [0, 0]
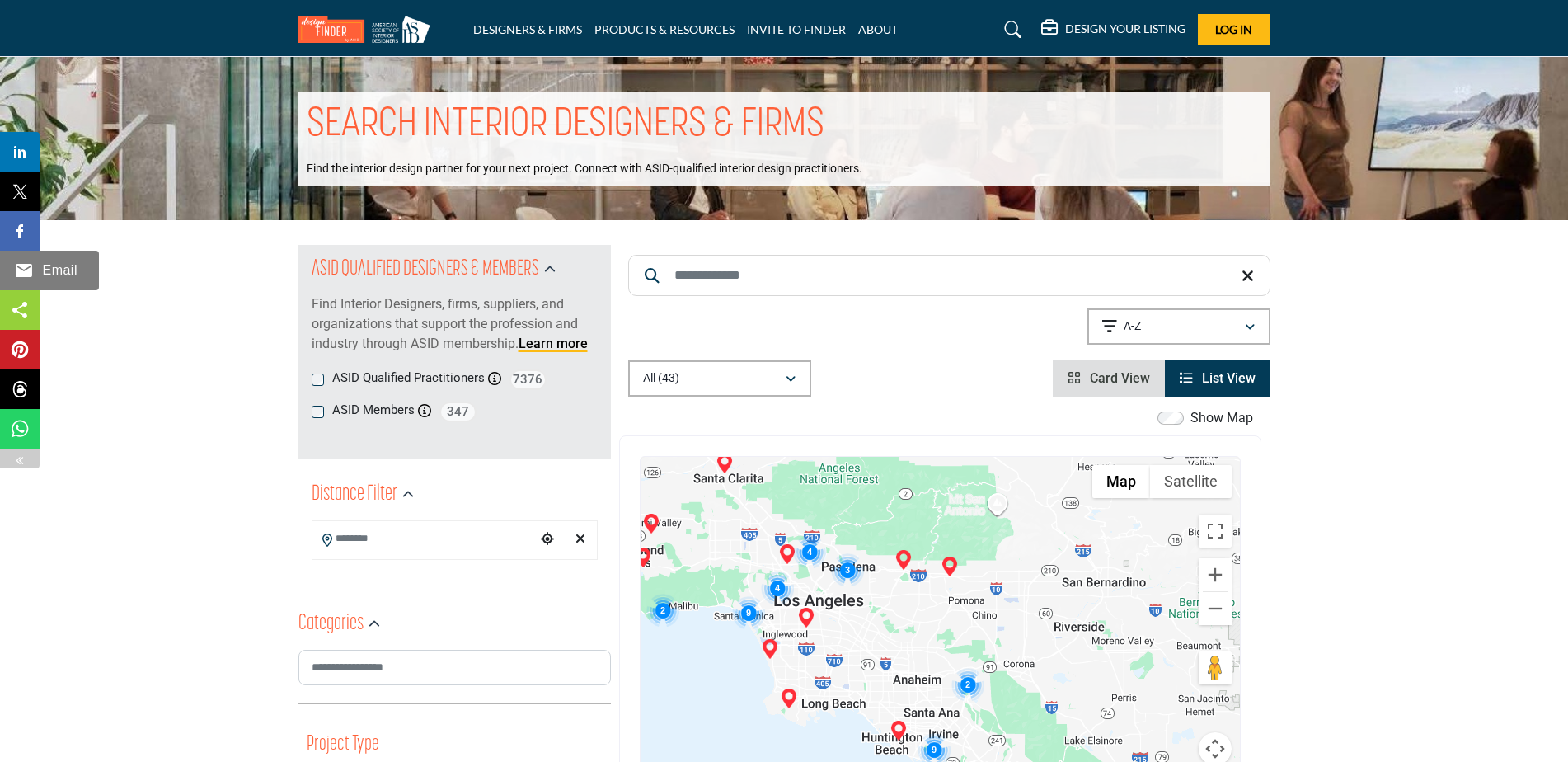
click at [22, 266] on img at bounding box center [24, 270] width 20 height 20
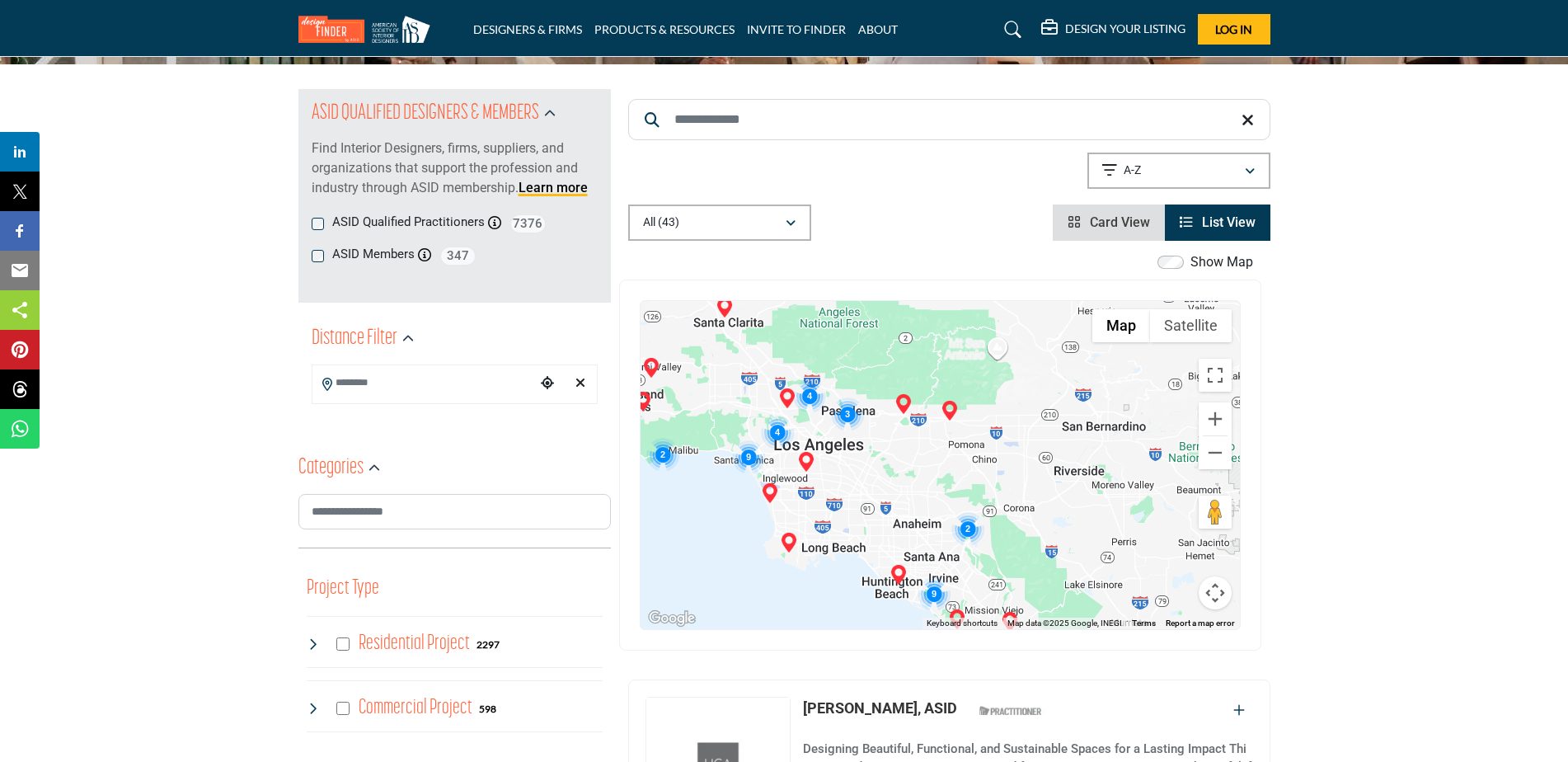
scroll to position [165, 0]
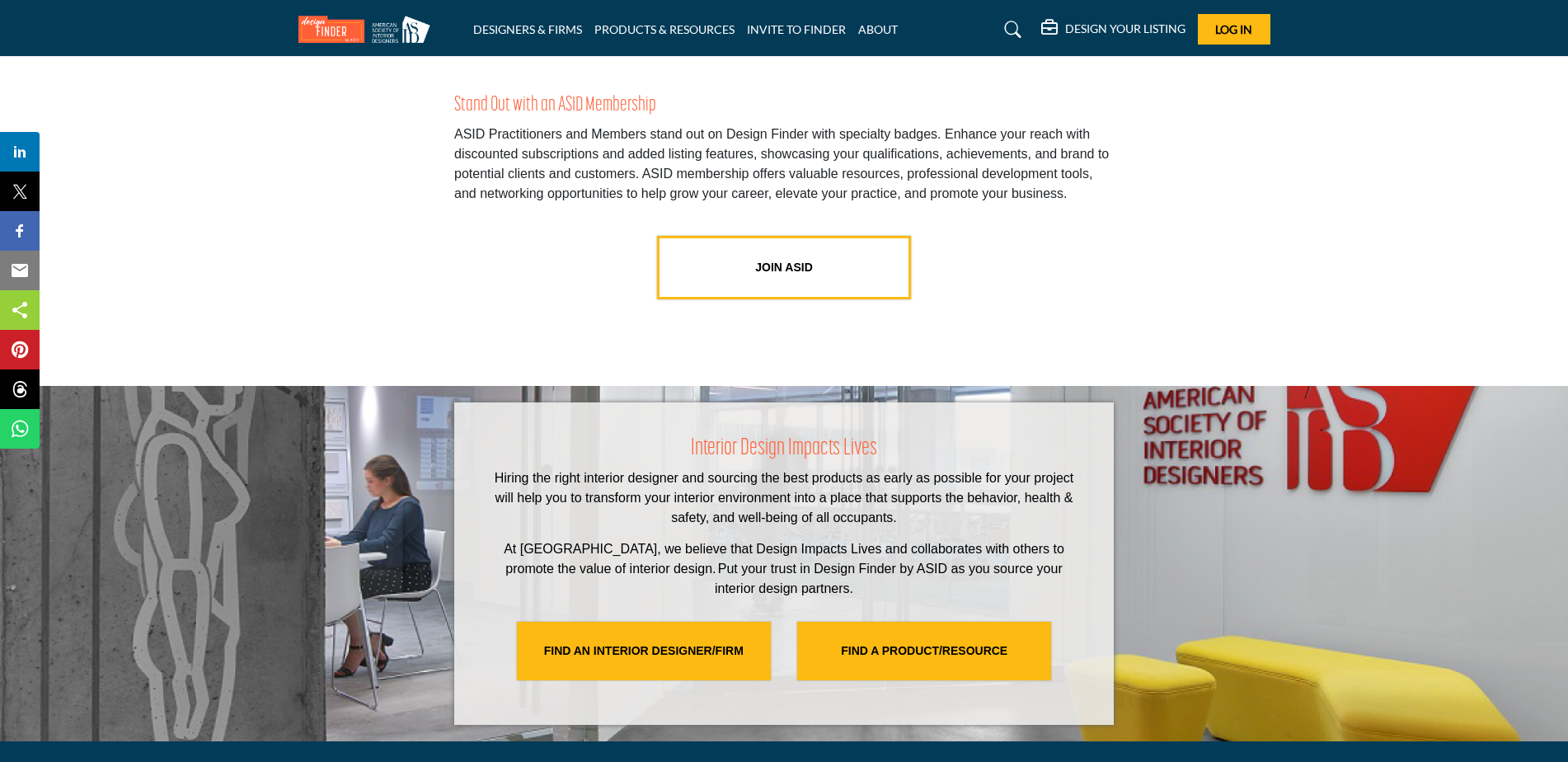
scroll to position [3359, 0]
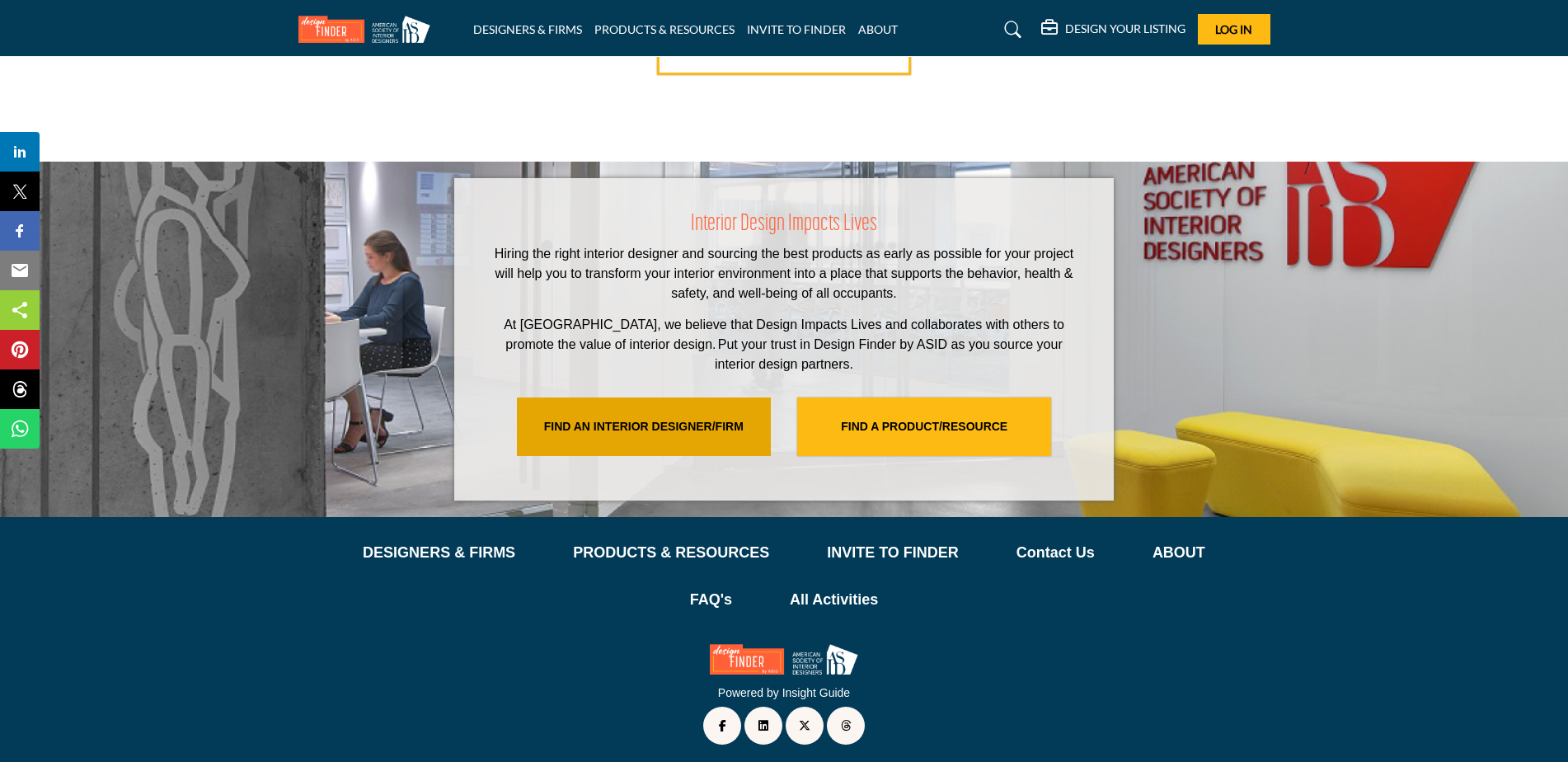
click at [611, 407] on link "FIND AN INTERIOR DESIGNER/FIRM" at bounding box center [643, 426] width 254 height 59
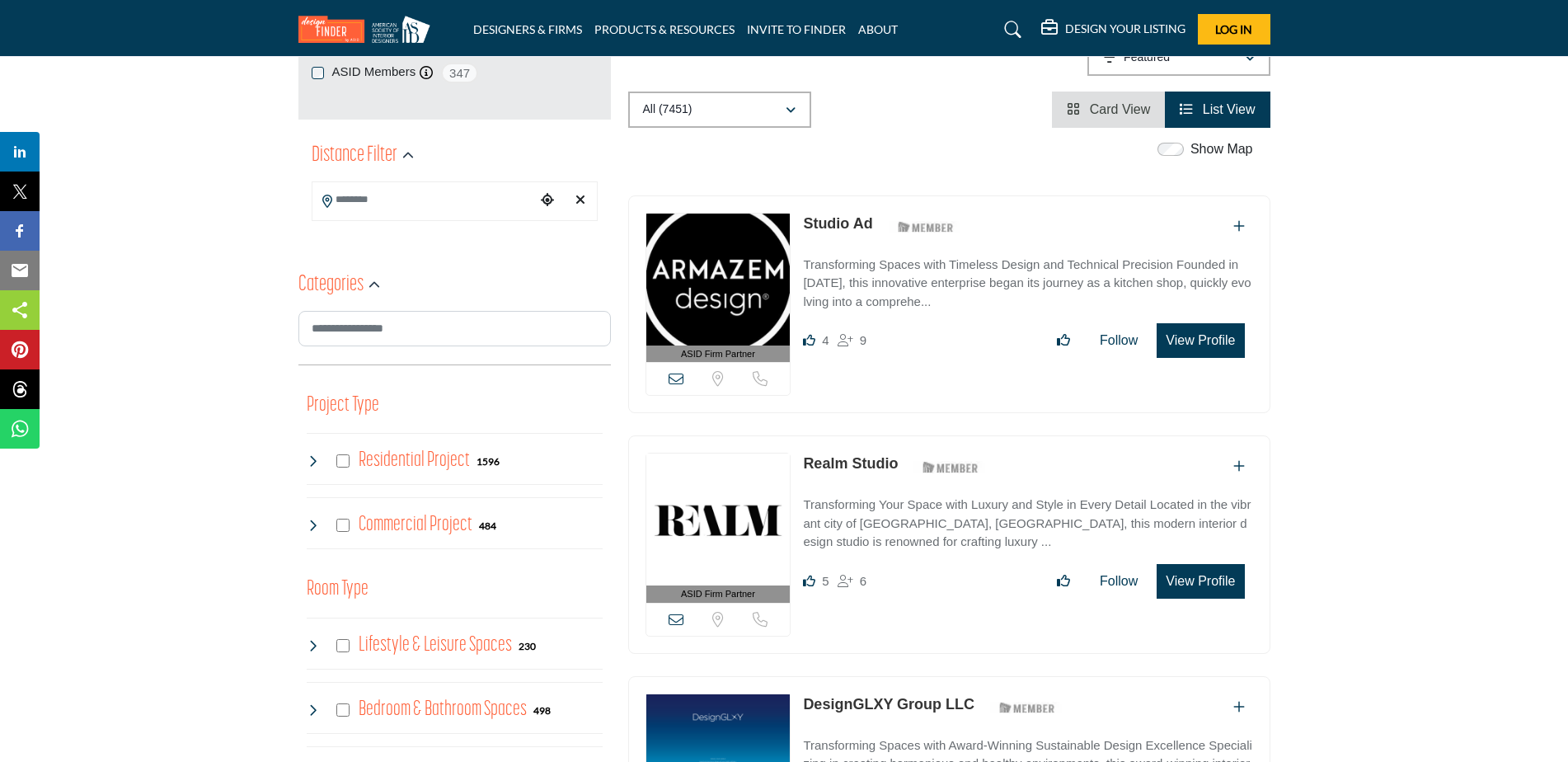
scroll to position [495, 0]
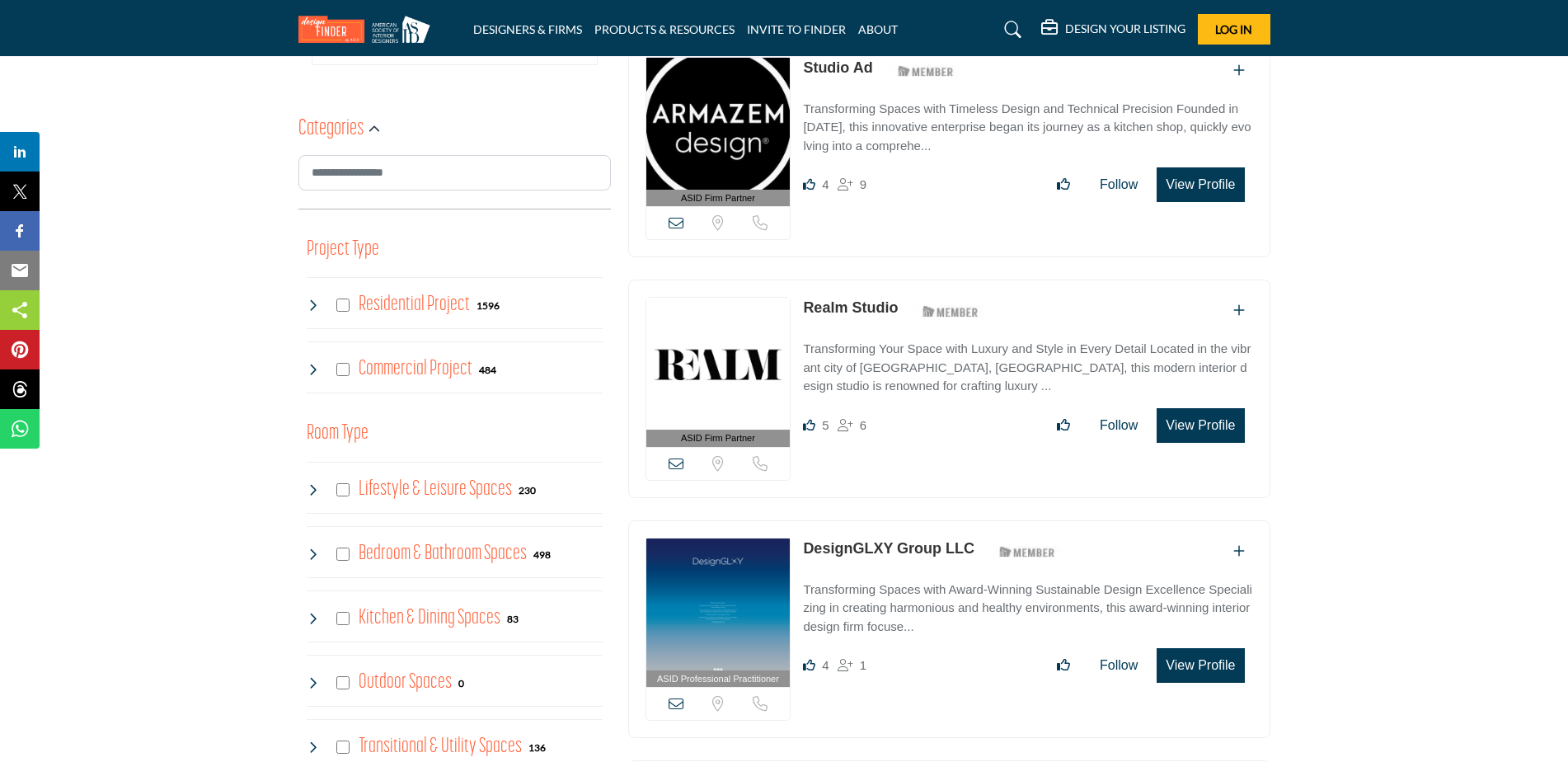
click at [670, 223] on icon at bounding box center [675, 222] width 14 height 14
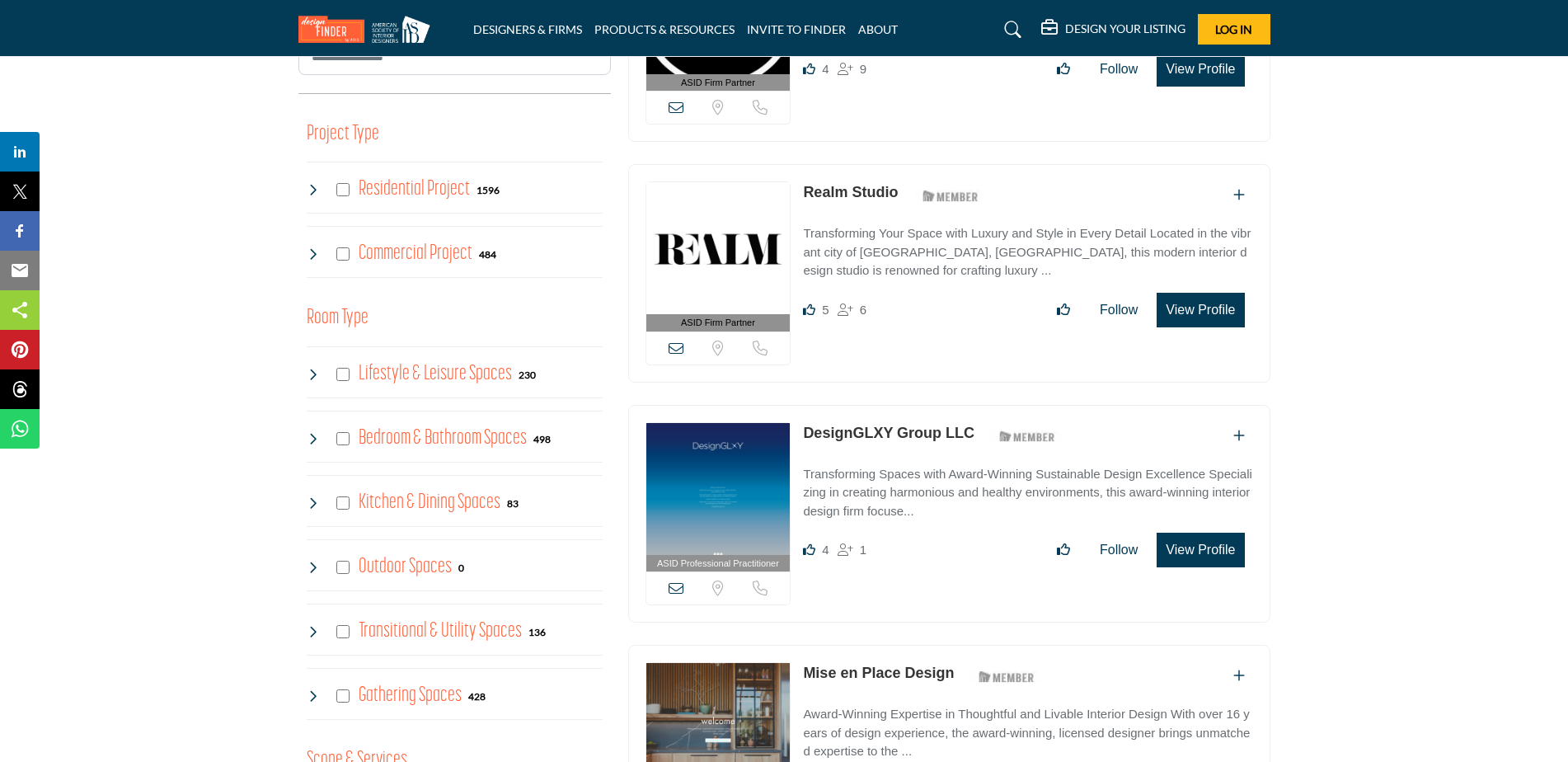
scroll to position [165, 0]
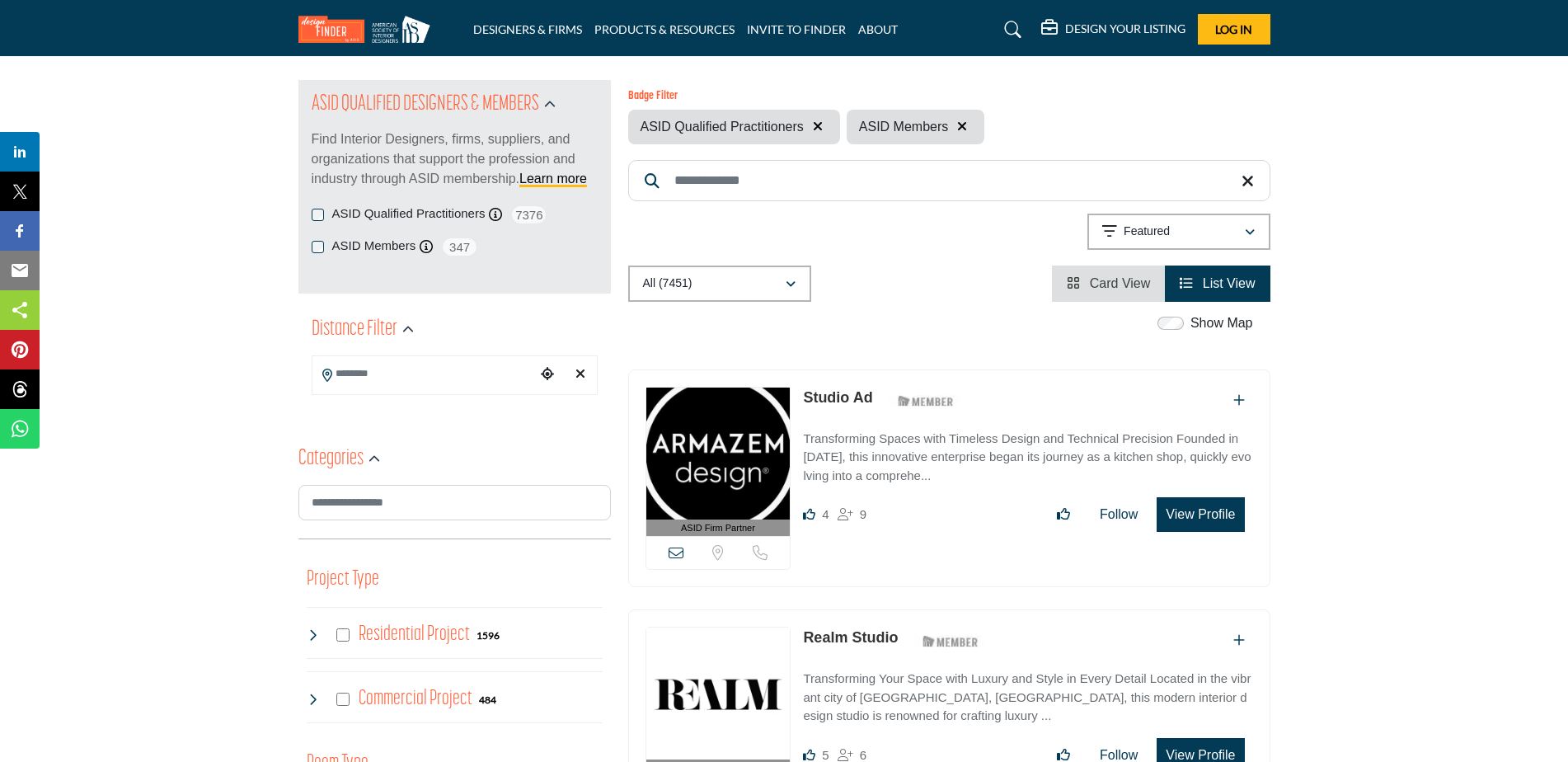
click at [755, 178] on input "Search Keyword" at bounding box center [949, 181] width 642 height 42
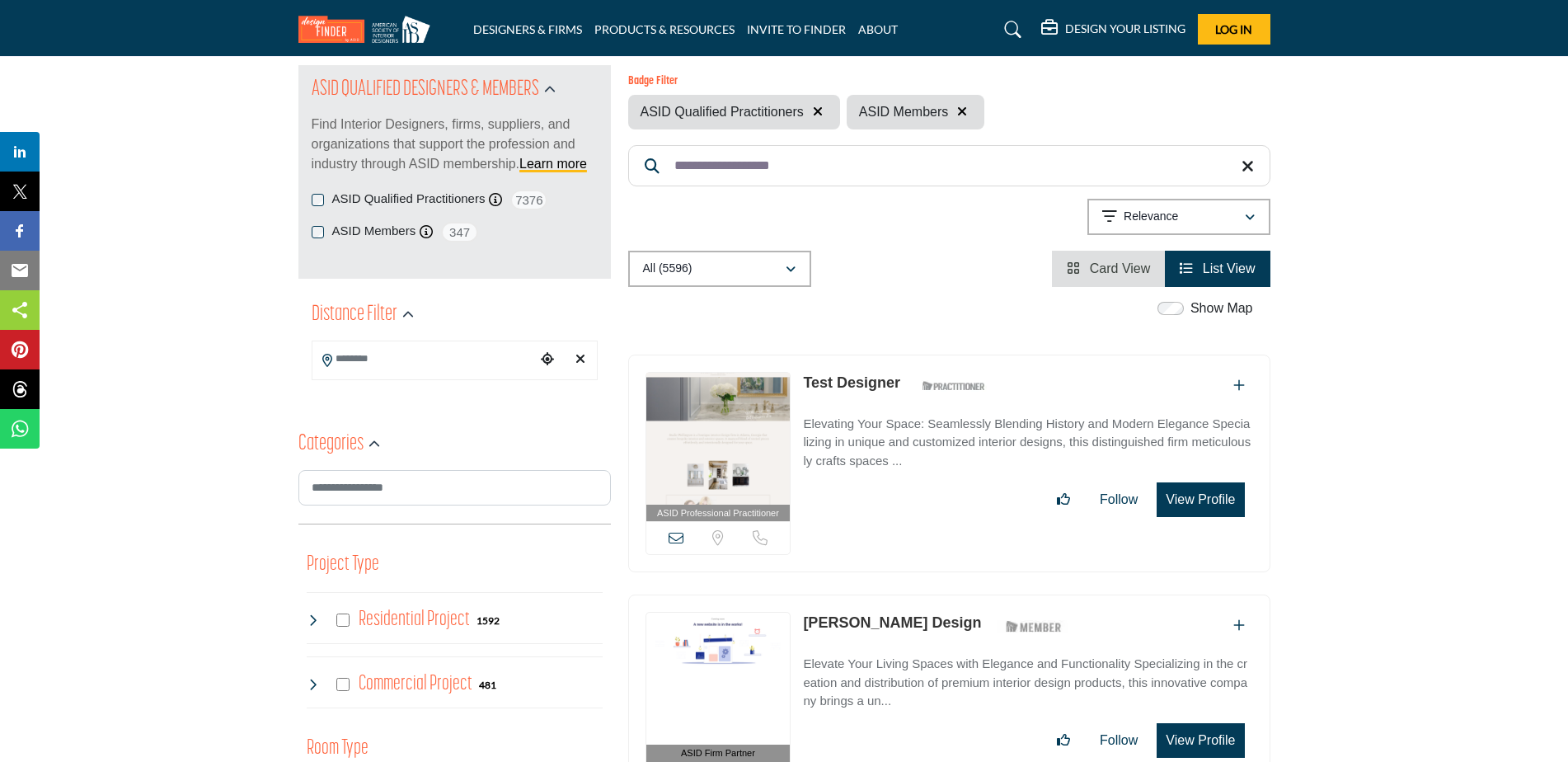
scroll to position [165, 0]
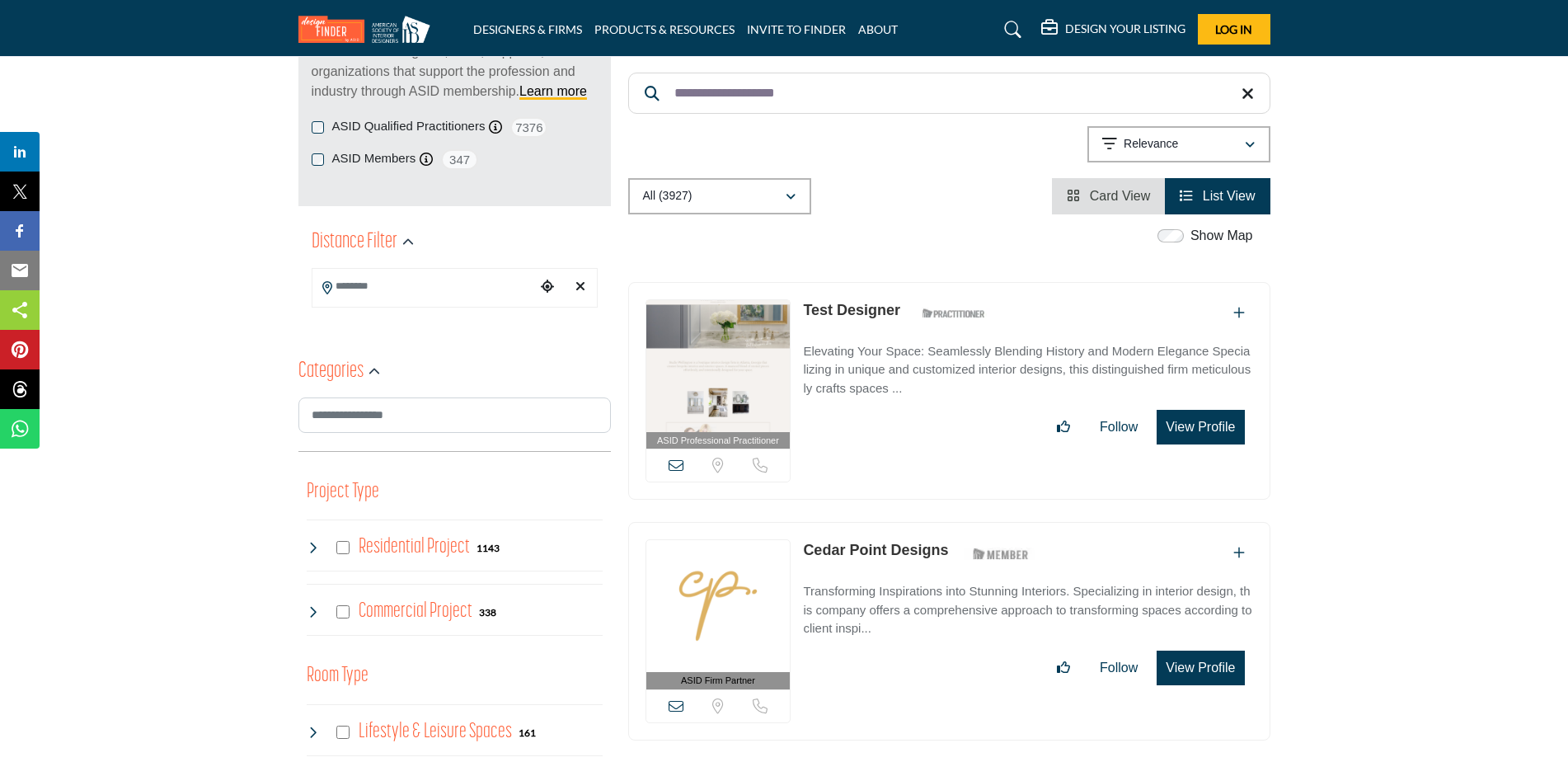
scroll to position [248, 0]
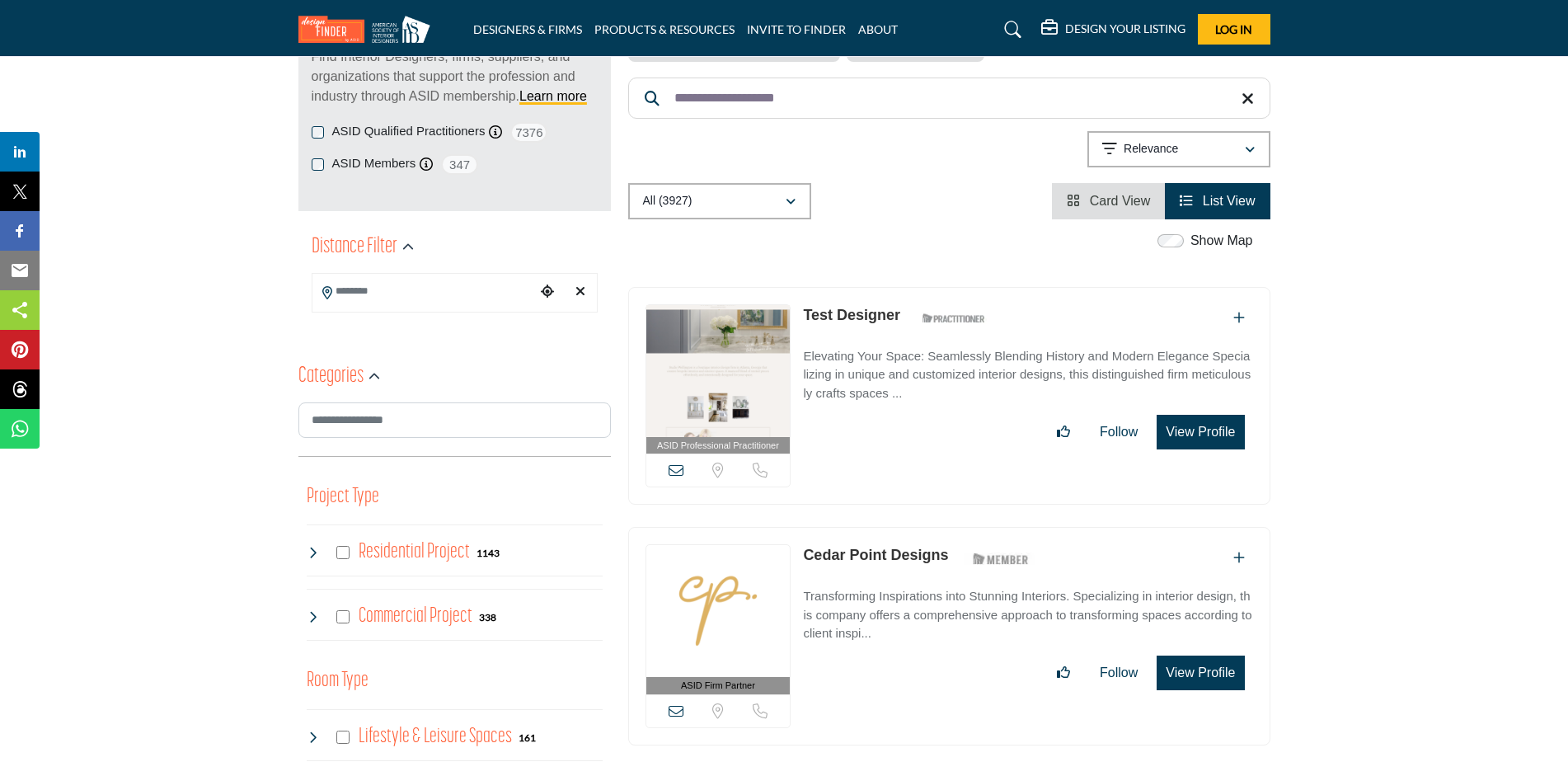
type input "**********"
click at [1219, 161] on button "Relevance" at bounding box center [1179, 149] width 183 height 36
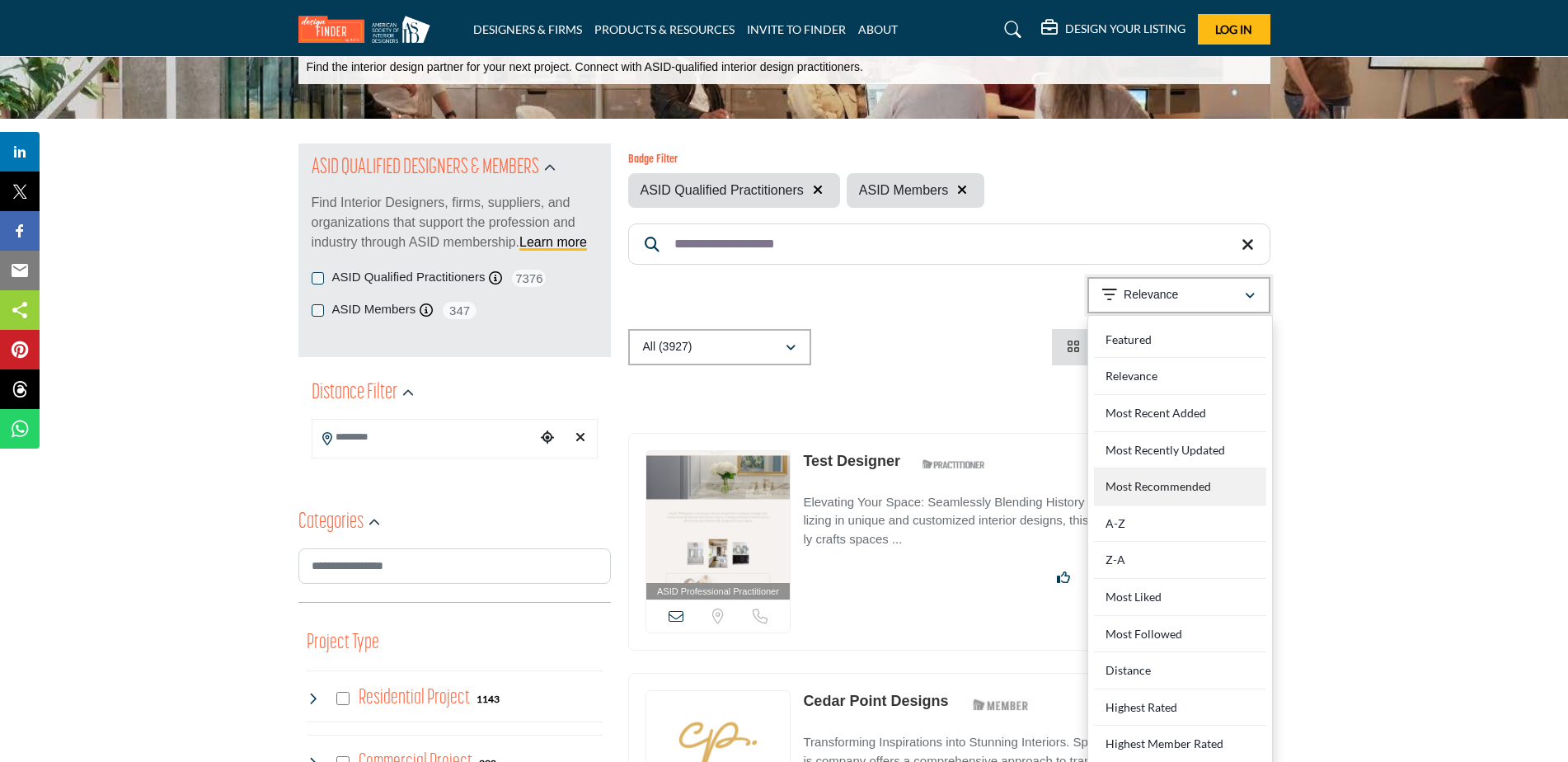
scroll to position [82, 0]
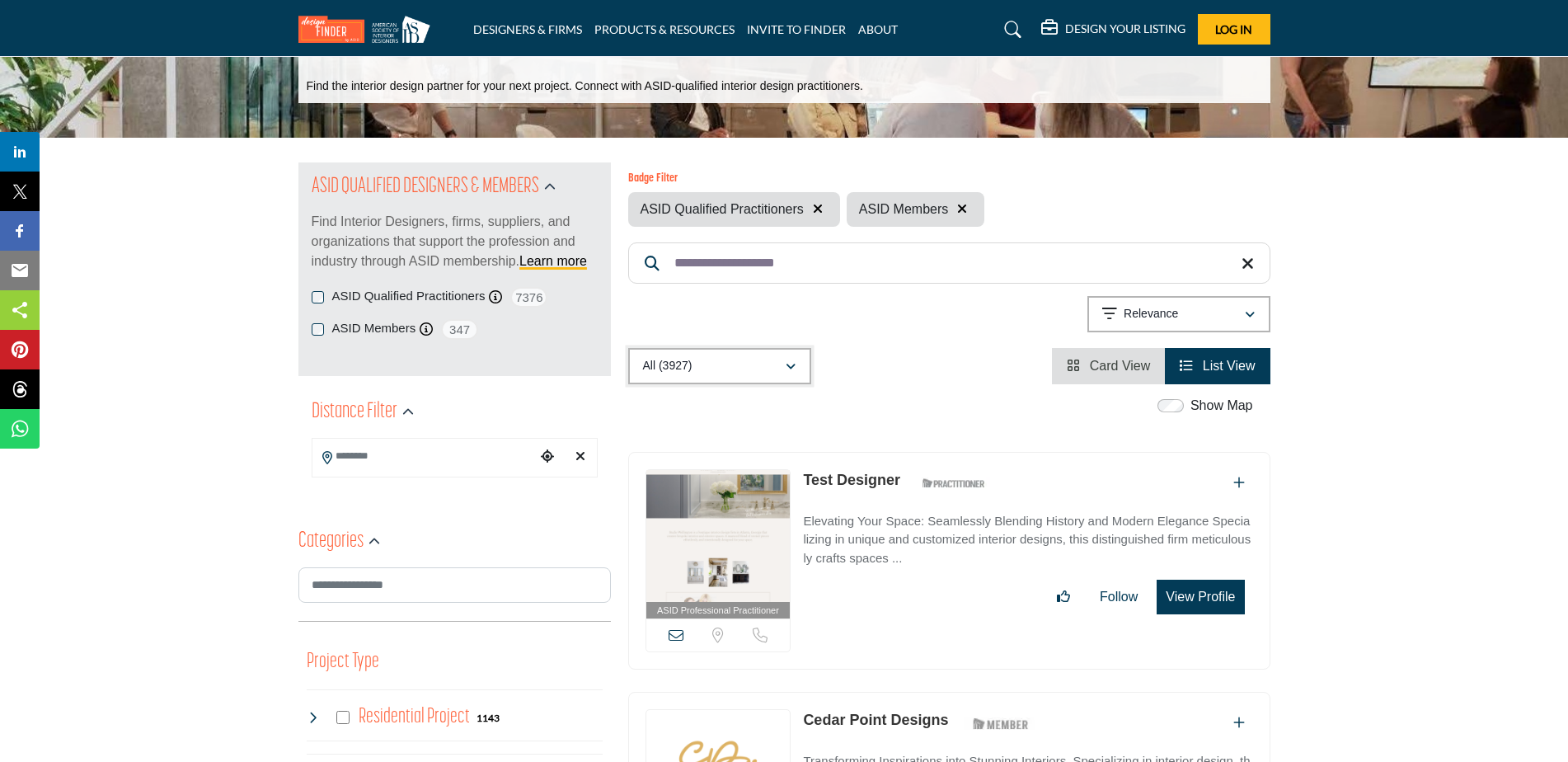
click at [785, 371] on icon "button" at bounding box center [790, 367] width 10 height 12
click at [862, 339] on div "**********" at bounding box center [949, 272] width 642 height 221
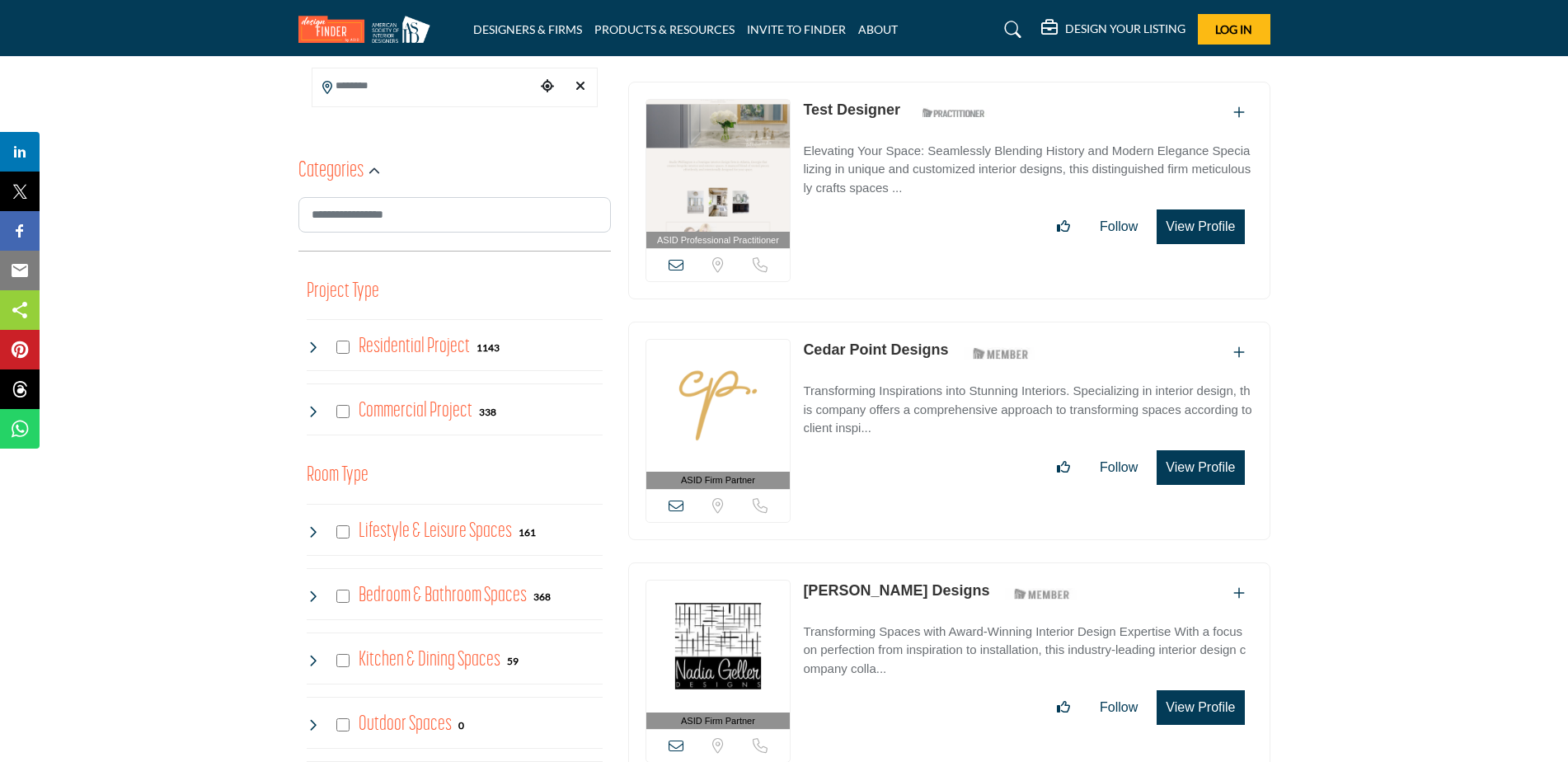
scroll to position [412, 0]
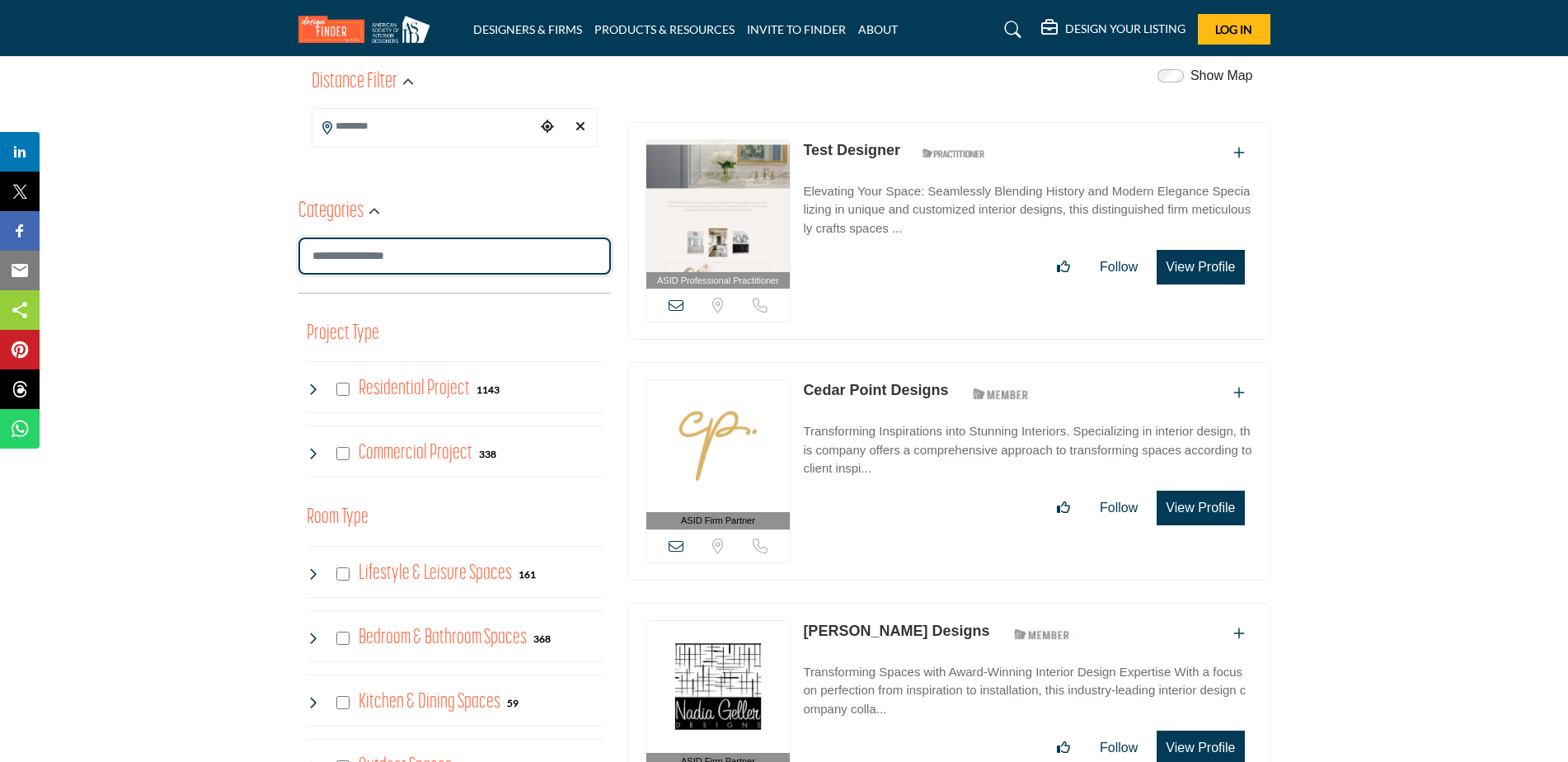
click at [374, 239] on input "Search Category" at bounding box center [455, 256] width 312 height 37
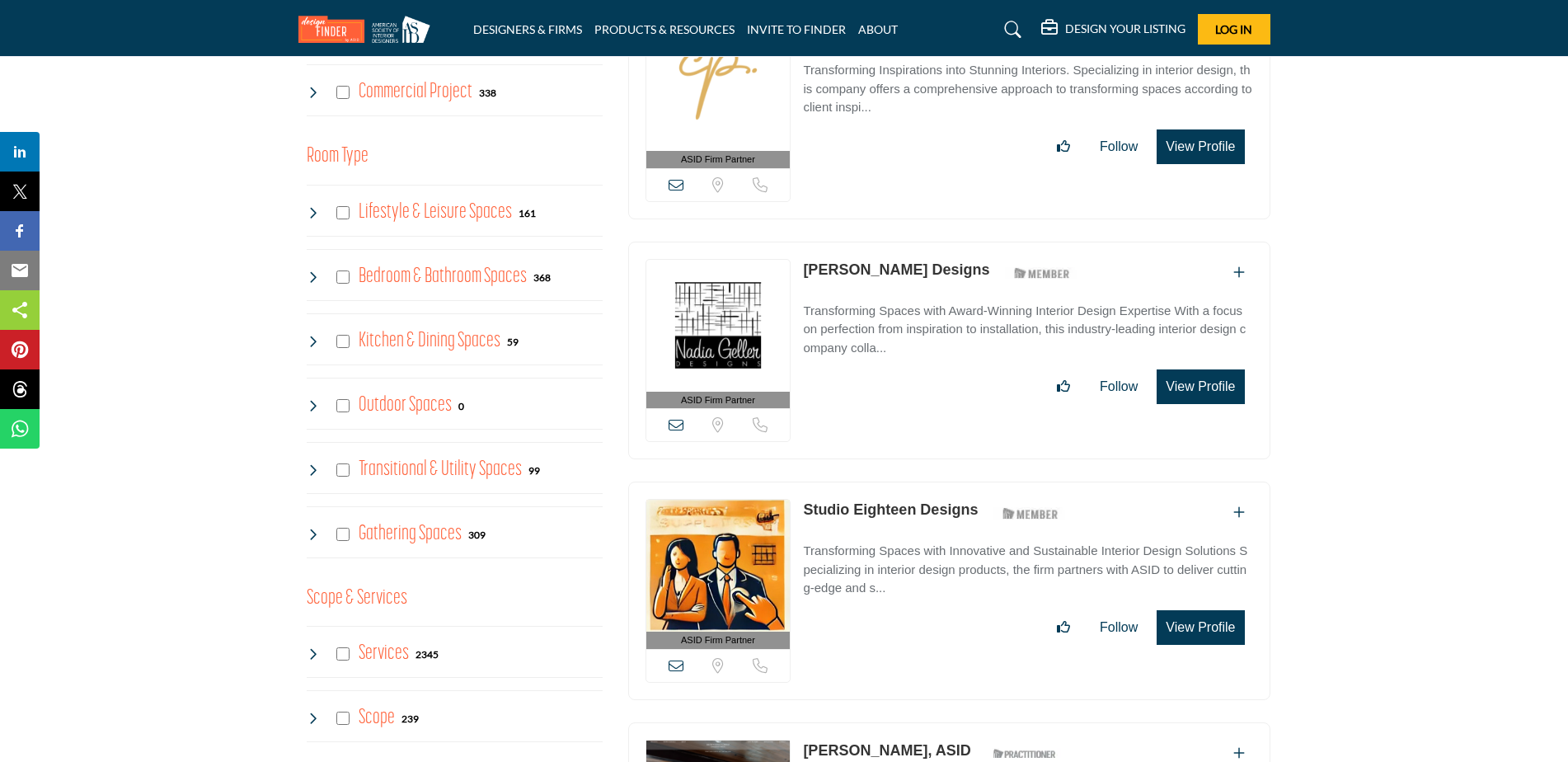
scroll to position [825, 0]
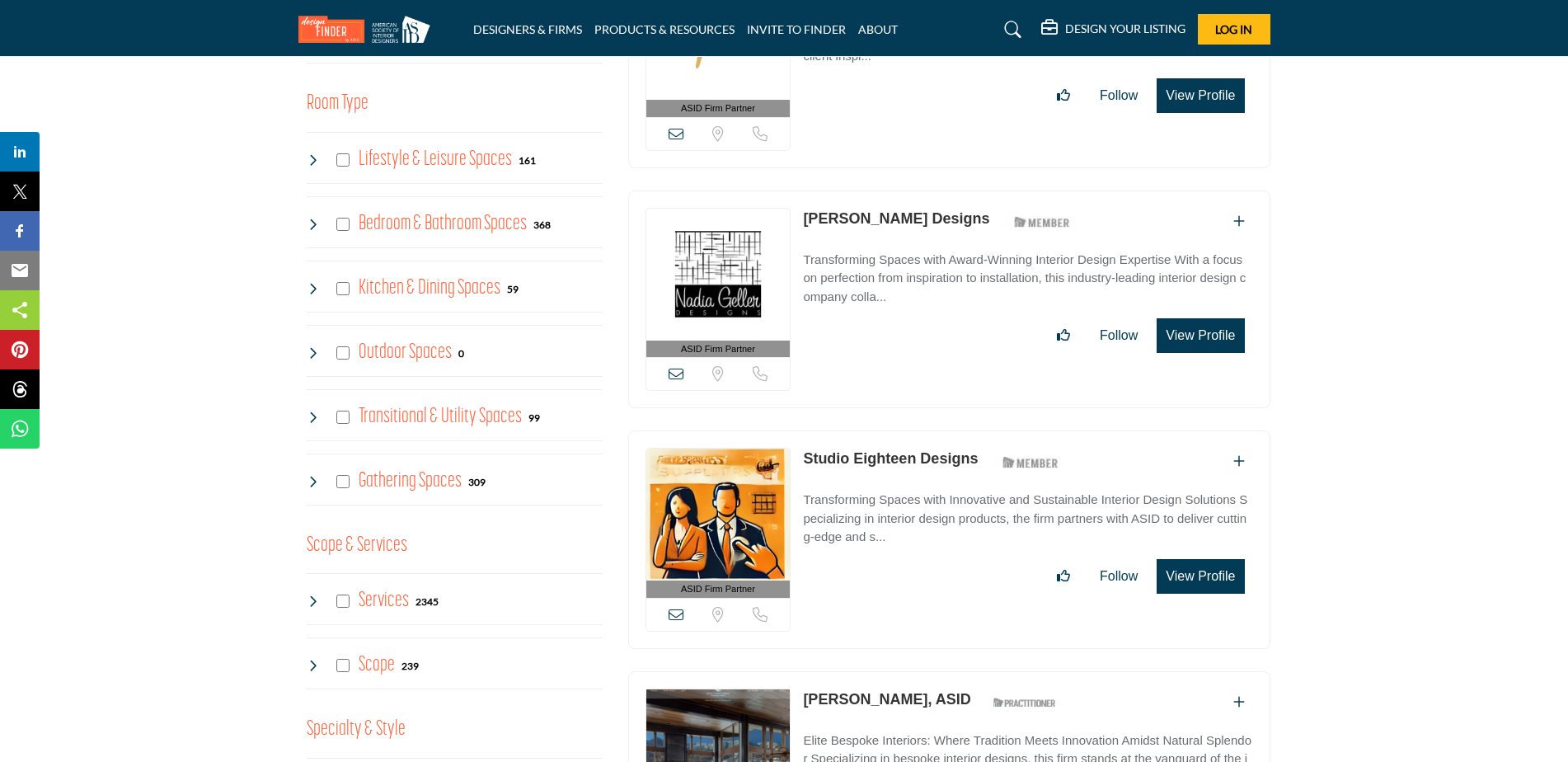
click at [708, 287] on img at bounding box center [718, 275] width 144 height 132
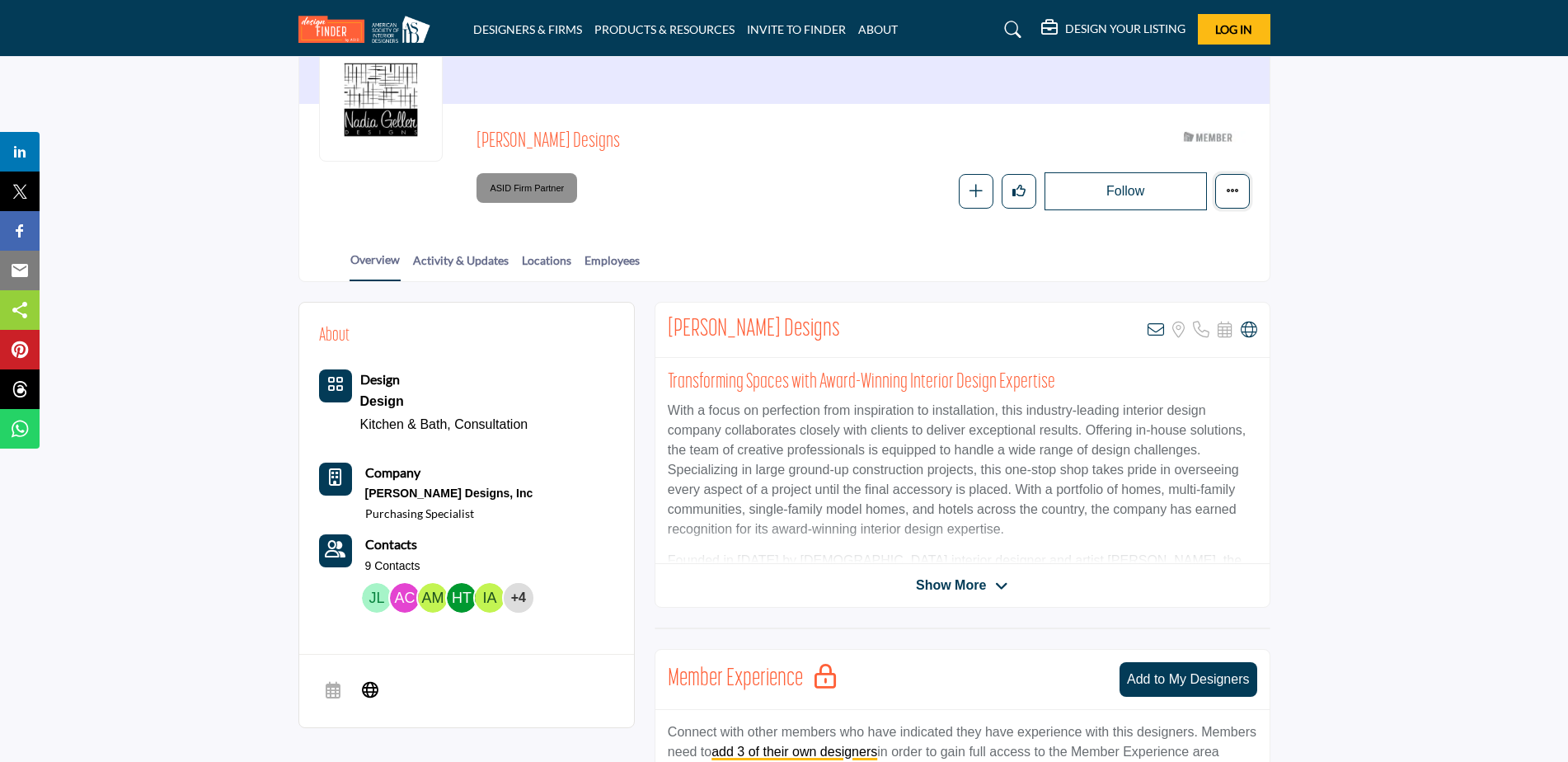
click at [1230, 182] on button "Featured" at bounding box center [1232, 191] width 35 height 35
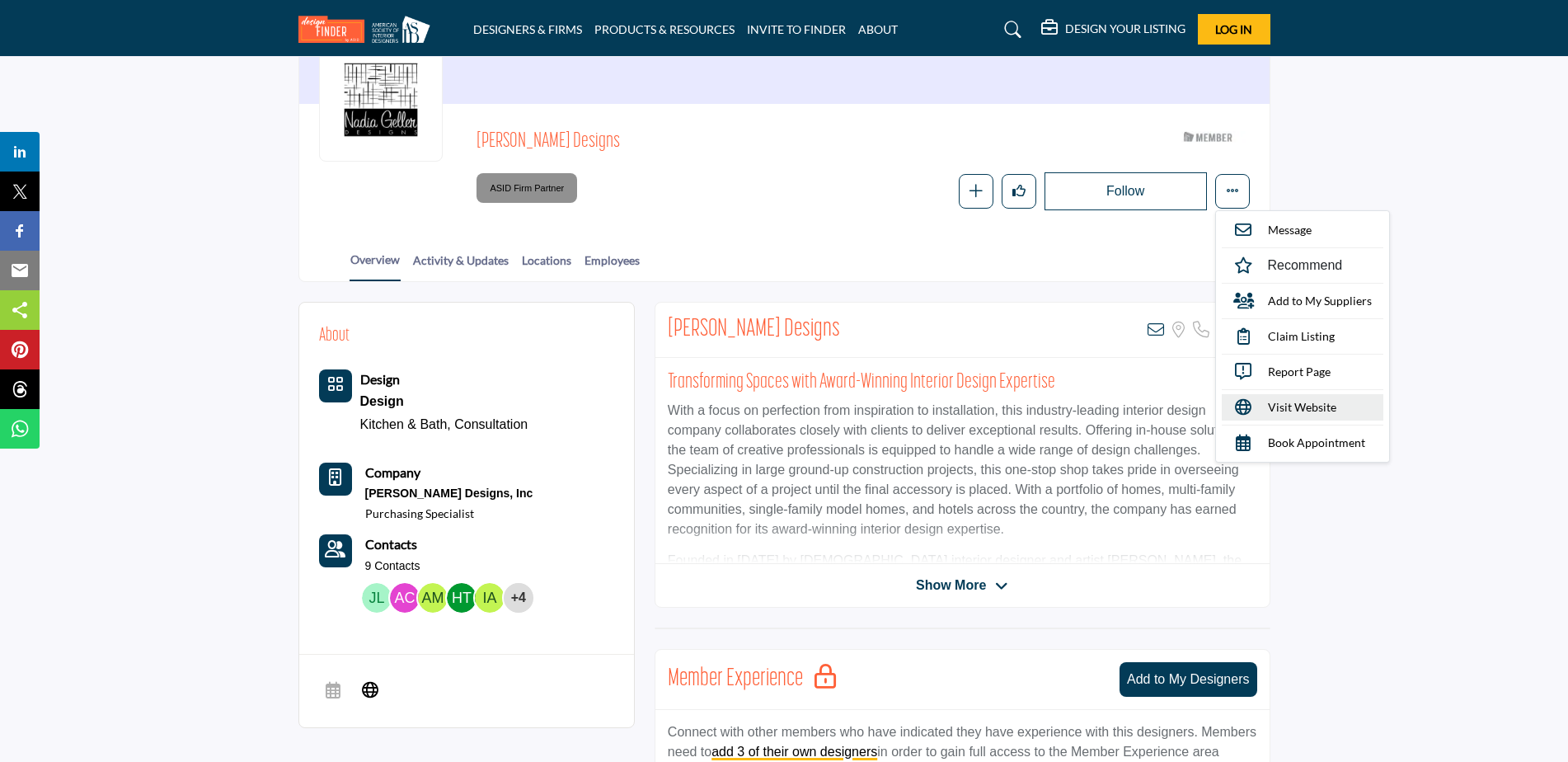
click at [1305, 405] on span "Visit Website" at bounding box center [1302, 406] width 69 height 17
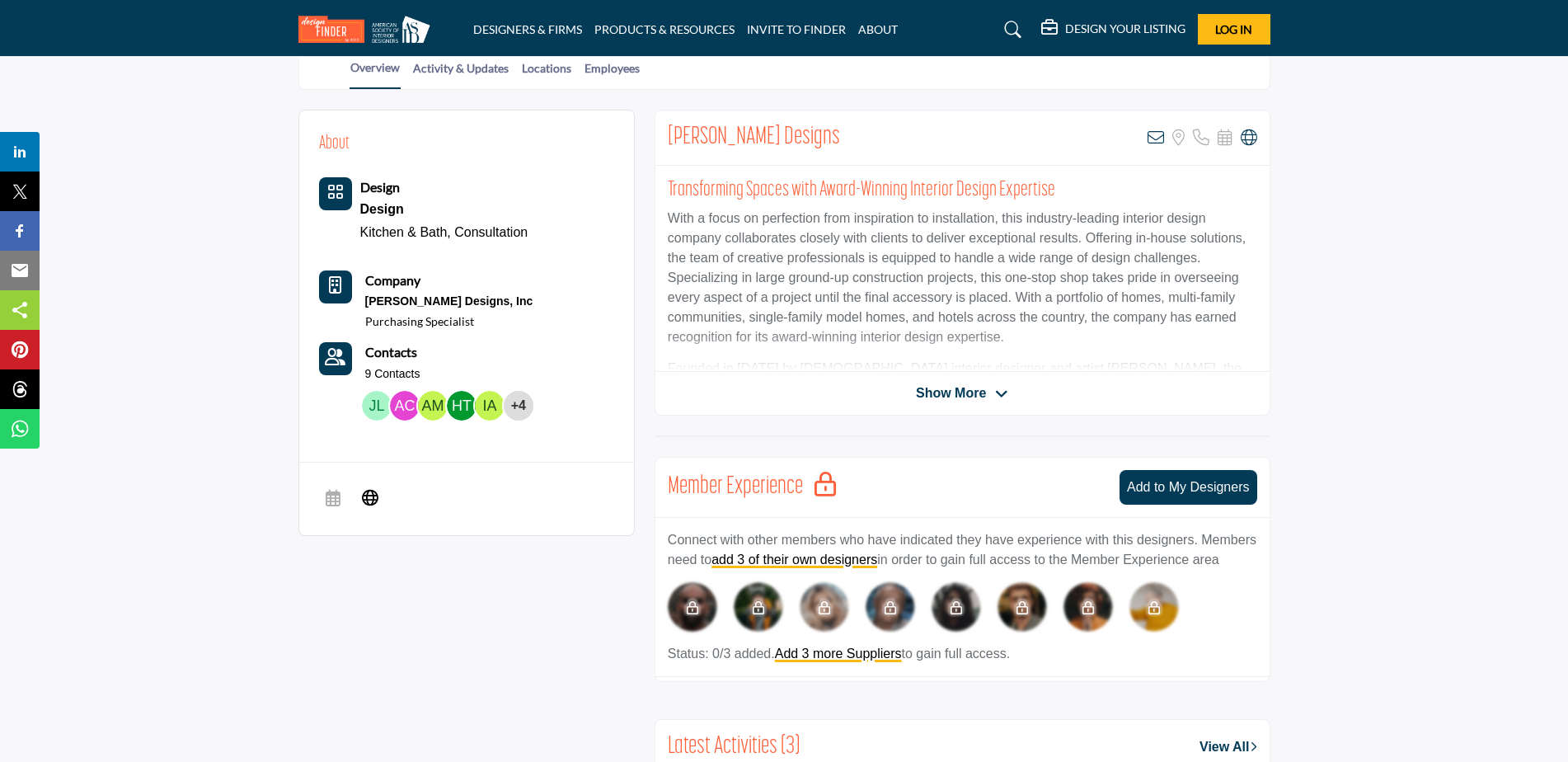
scroll to position [165, 0]
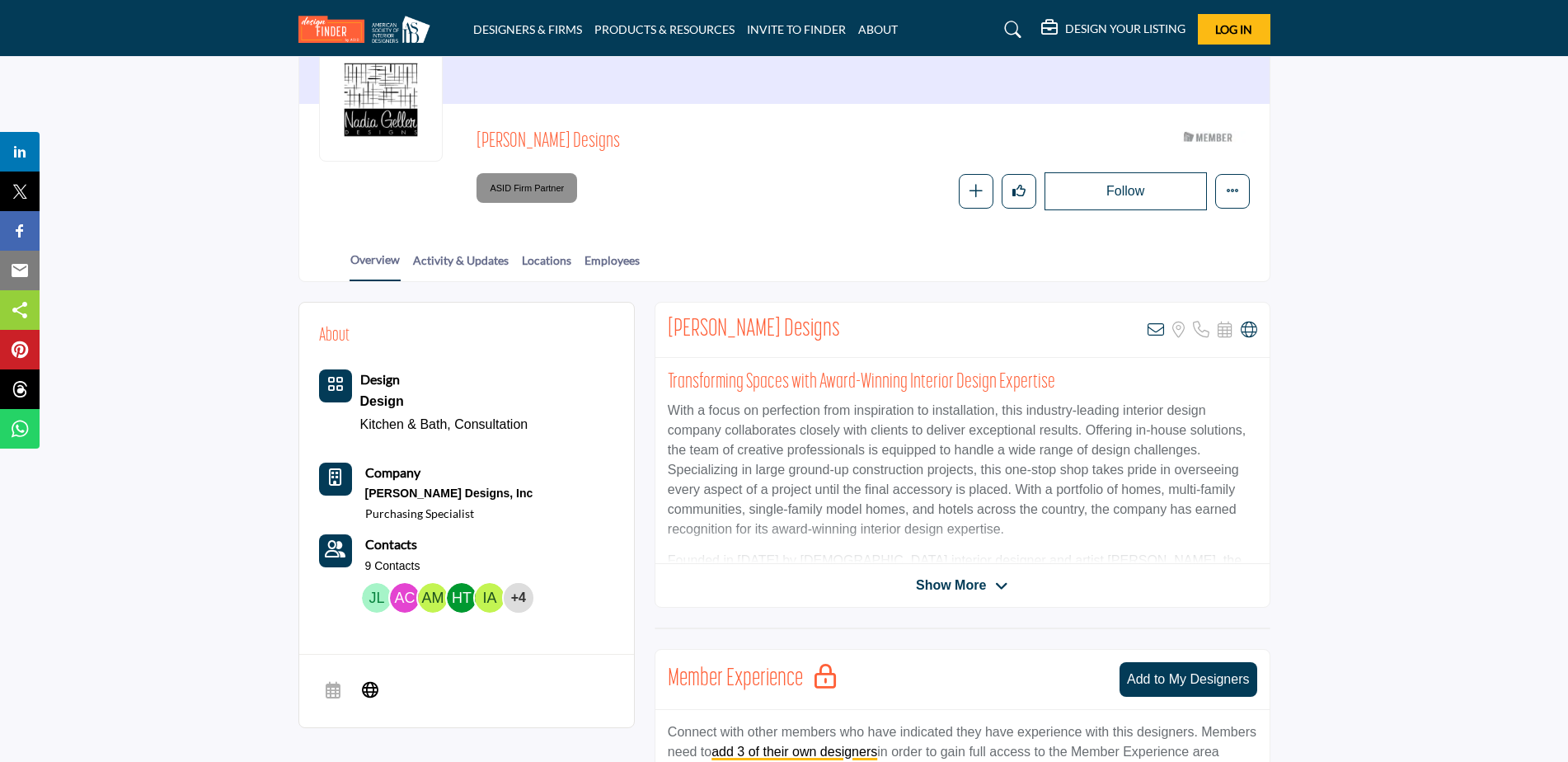
click at [951, 586] on span "Show More" at bounding box center [951, 585] width 70 height 20
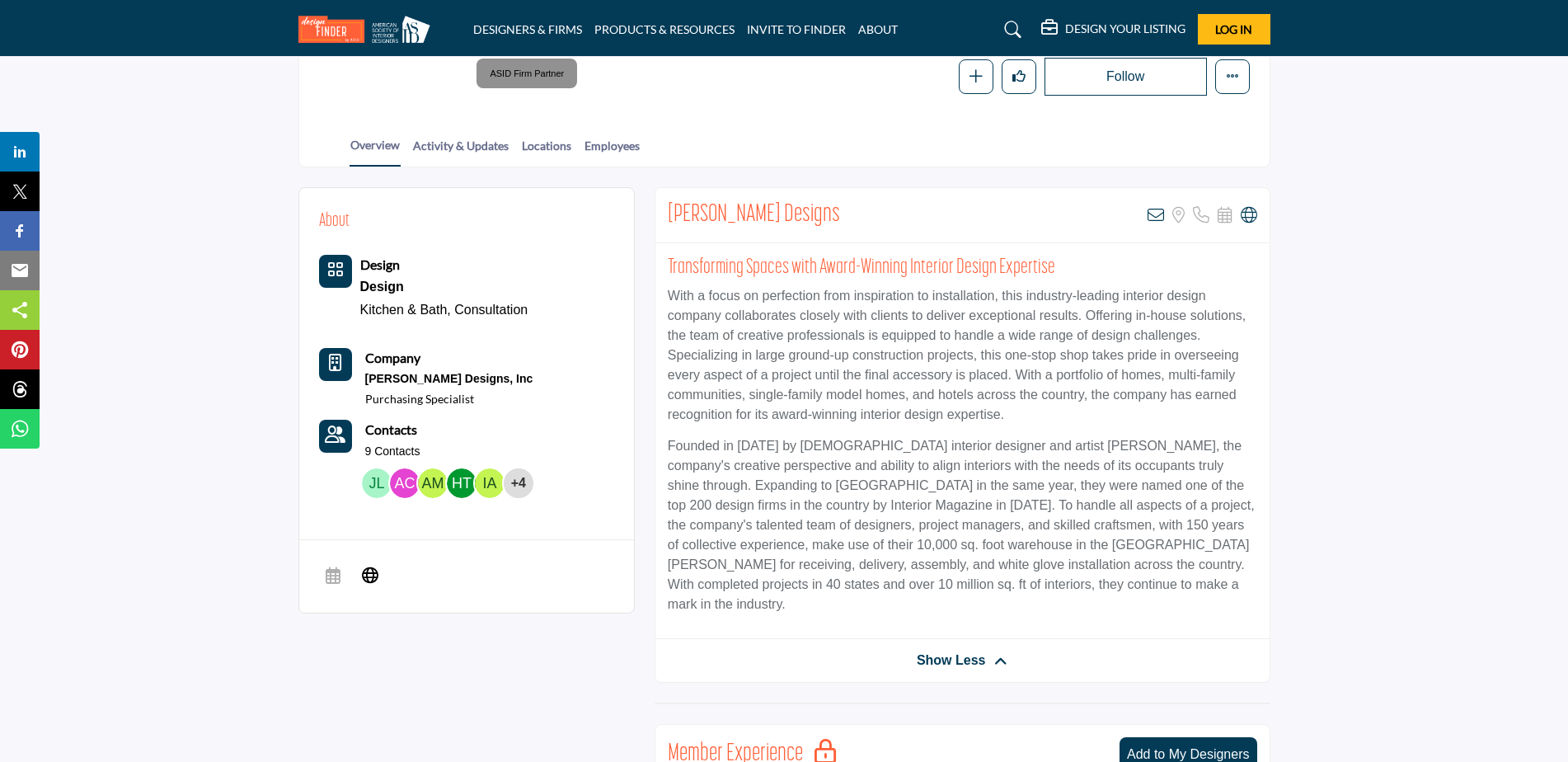
scroll to position [0, 0]
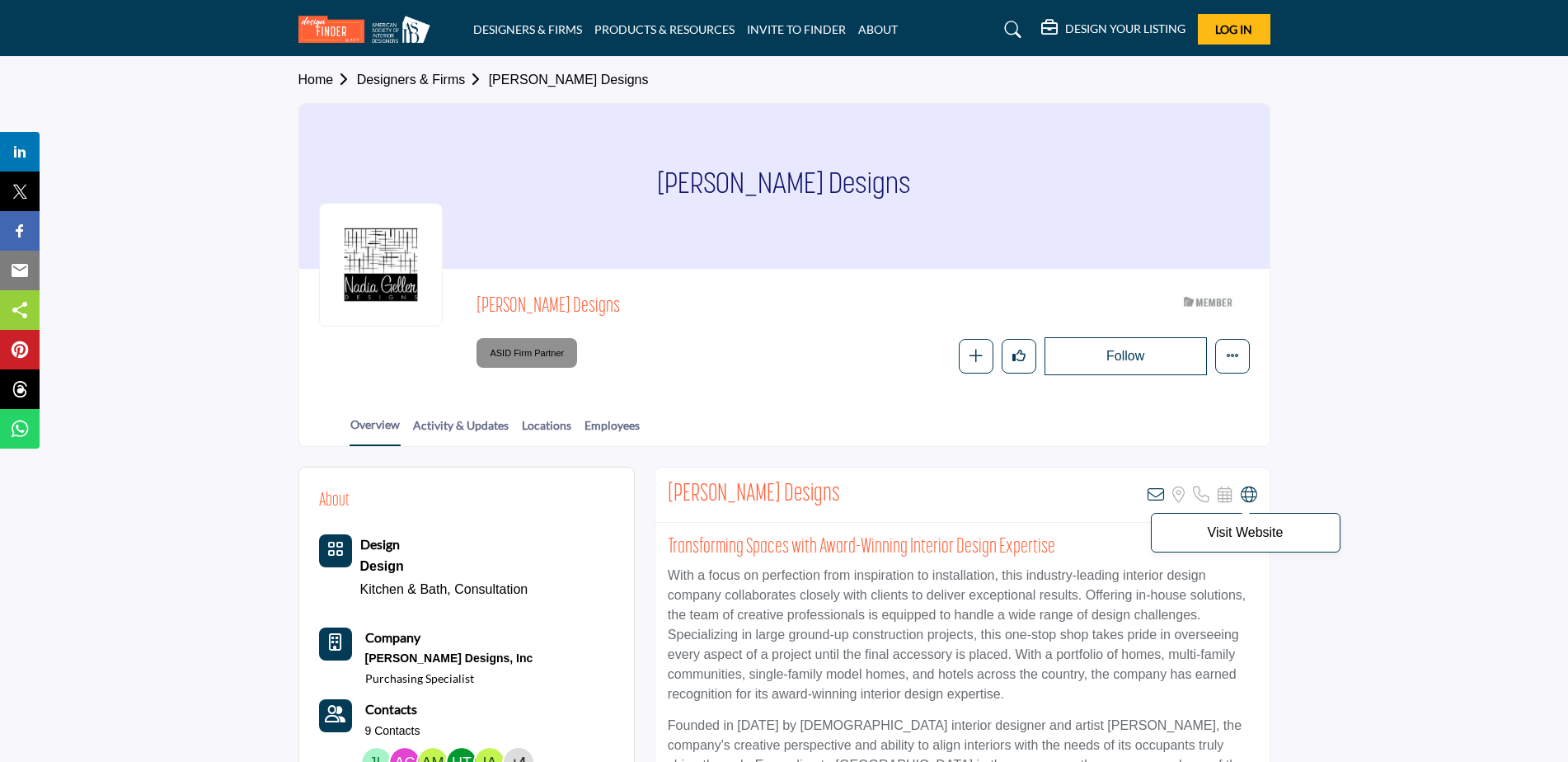
click at [1249, 496] on icon at bounding box center [1248, 494] width 16 height 16
click at [462, 75] on link "Designers & Firms" at bounding box center [423, 80] width 132 height 14
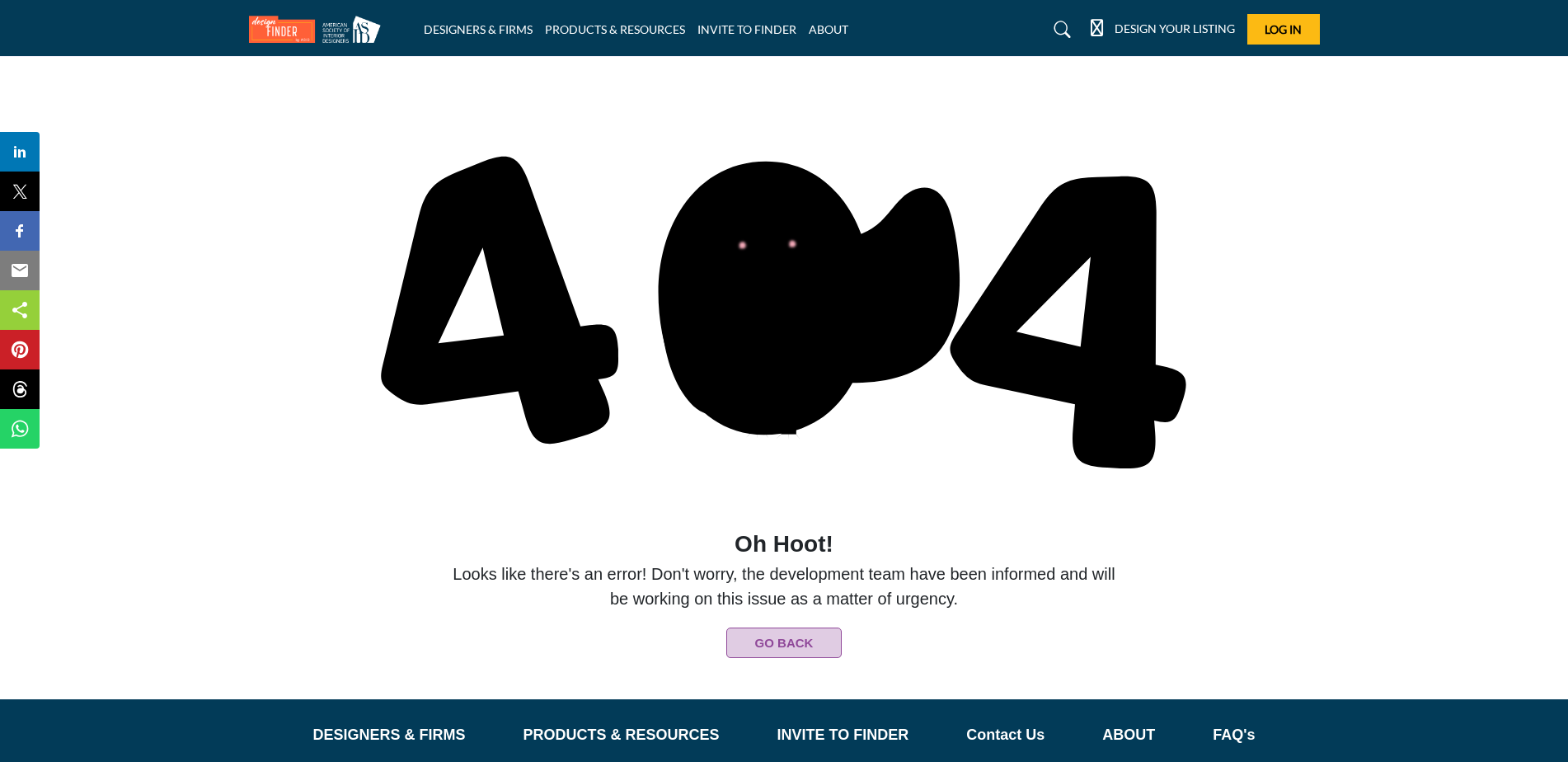
click at [801, 633] on button "Go Back" at bounding box center [784, 643] width 115 height 31
click at [754, 634] on button "Go Back" at bounding box center [784, 643] width 115 height 31
click at [753, 644] on button "Go Back" at bounding box center [784, 643] width 115 height 31
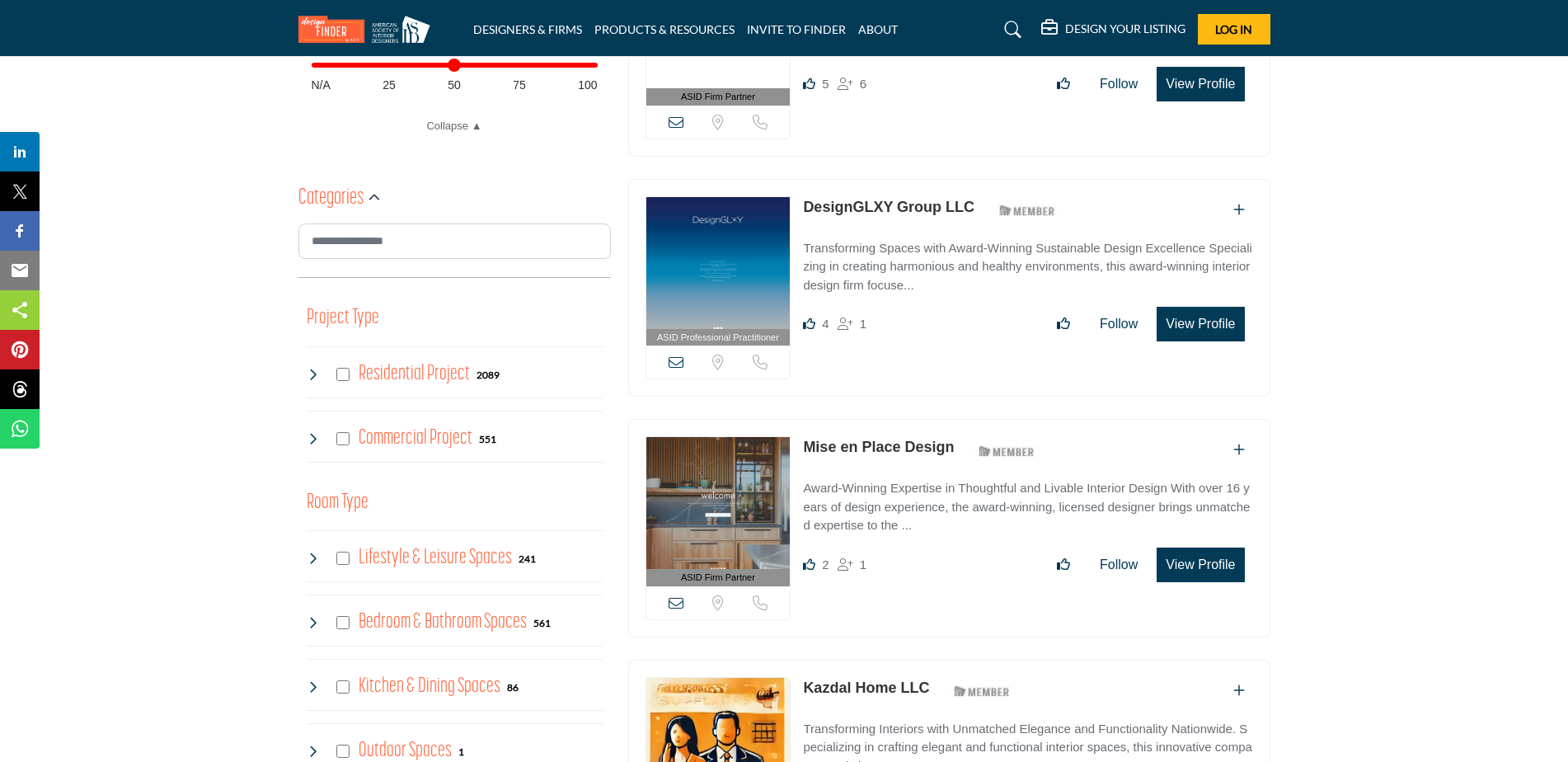
scroll to position [802, 0]
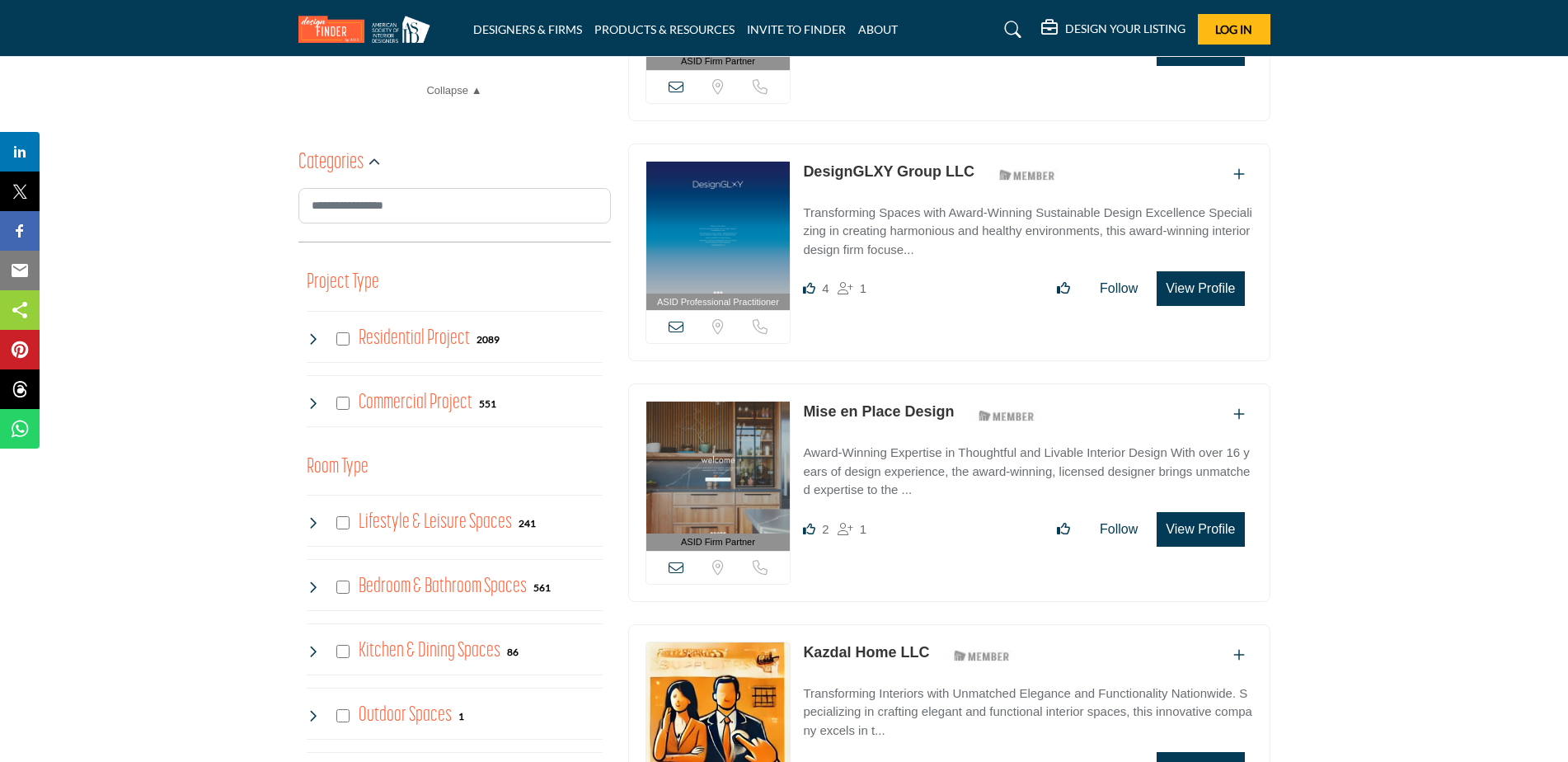
click at [411, 344] on h4 "Residential Project" at bounding box center [414, 339] width 111 height 29
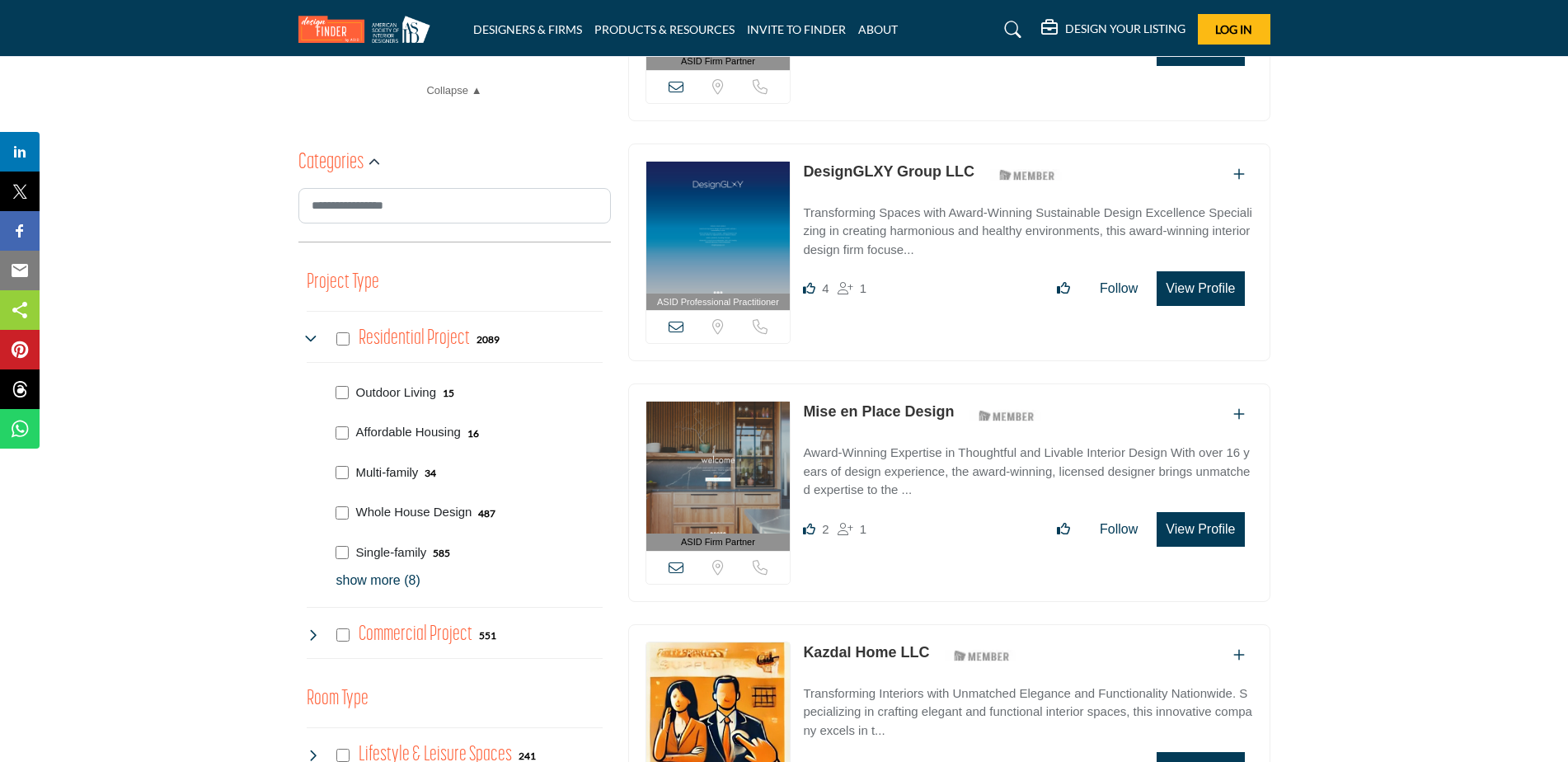
click at [375, 473] on p "Multi-family" at bounding box center [388, 473] width 63 height 19
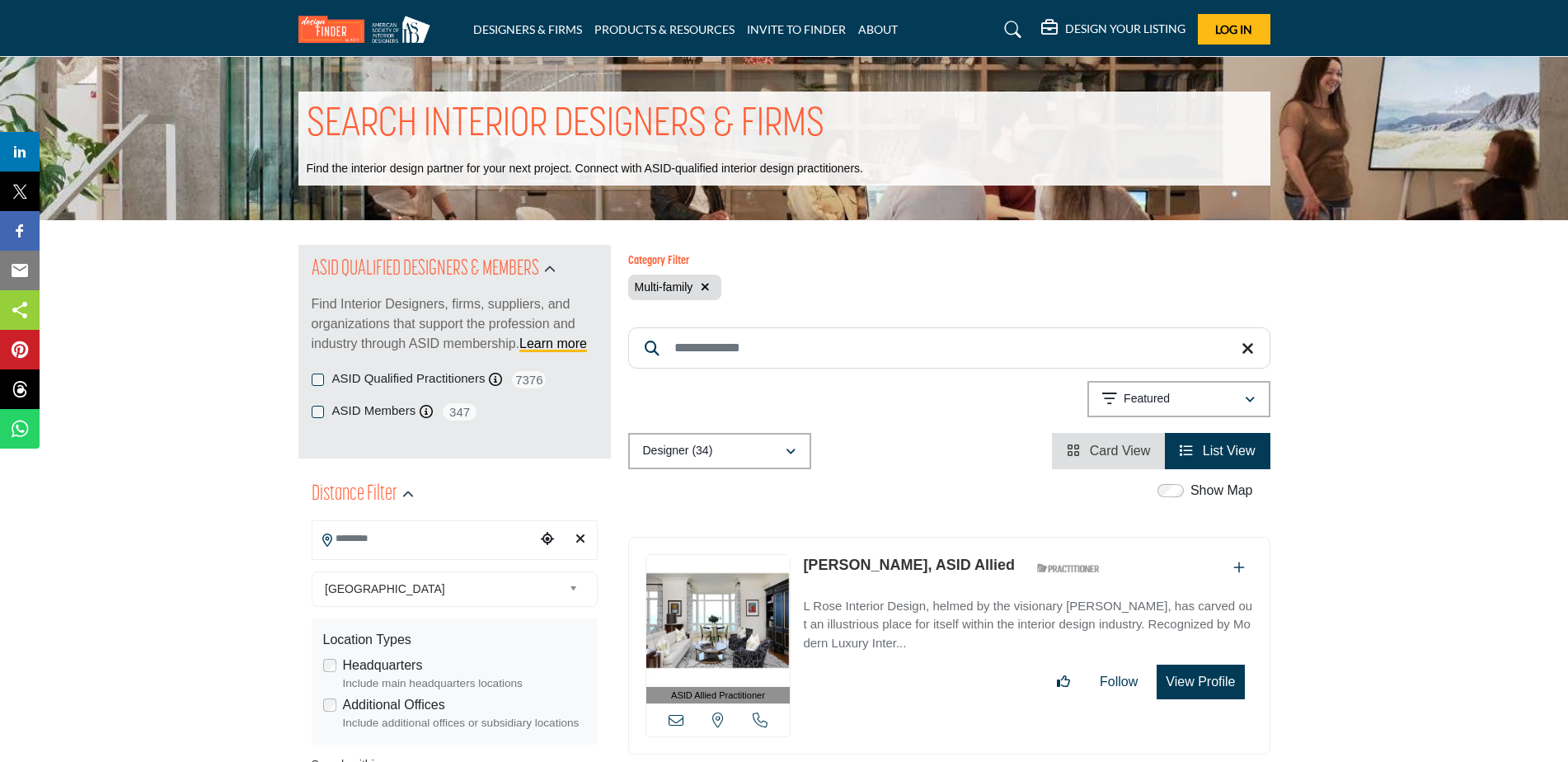
click at [331, 22] on img at bounding box center [368, 29] width 140 height 27
